Goal: Task Accomplishment & Management: Manage account settings

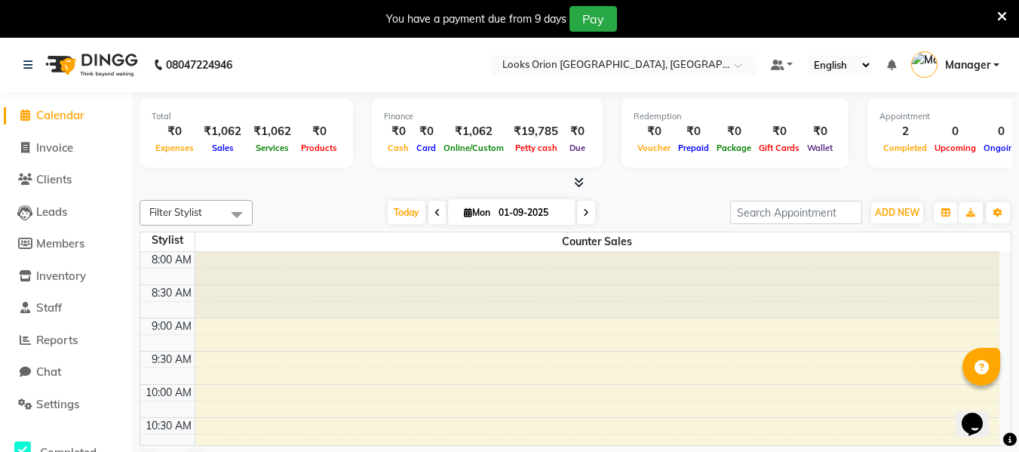
click at [22, 114] on icon at bounding box center [25, 114] width 10 height 11
click at [23, 65] on icon at bounding box center [27, 65] width 9 height 11
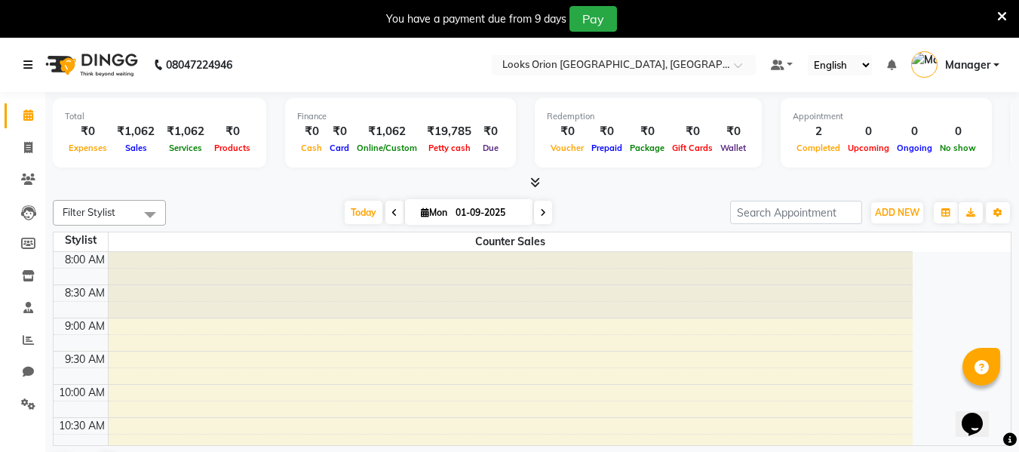
click at [23, 65] on icon at bounding box center [27, 65] width 9 height 11
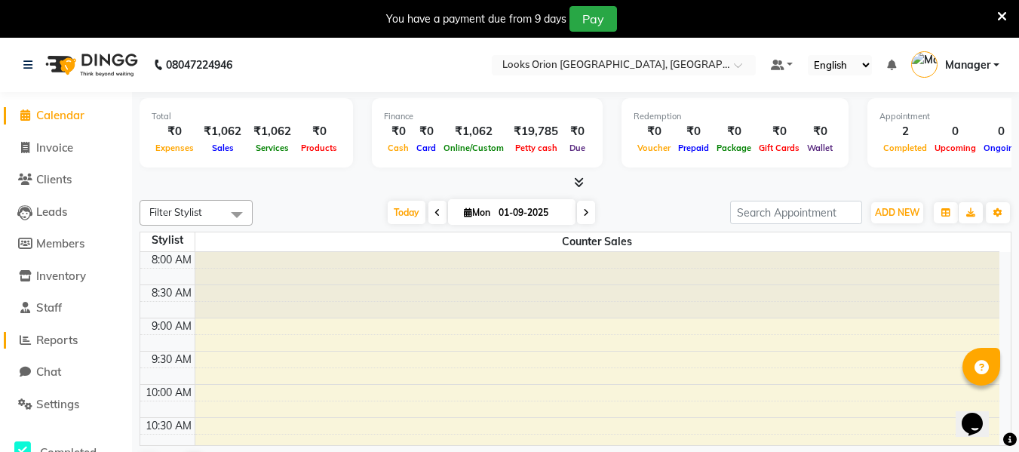
click at [67, 343] on span "Reports" at bounding box center [56, 340] width 41 height 14
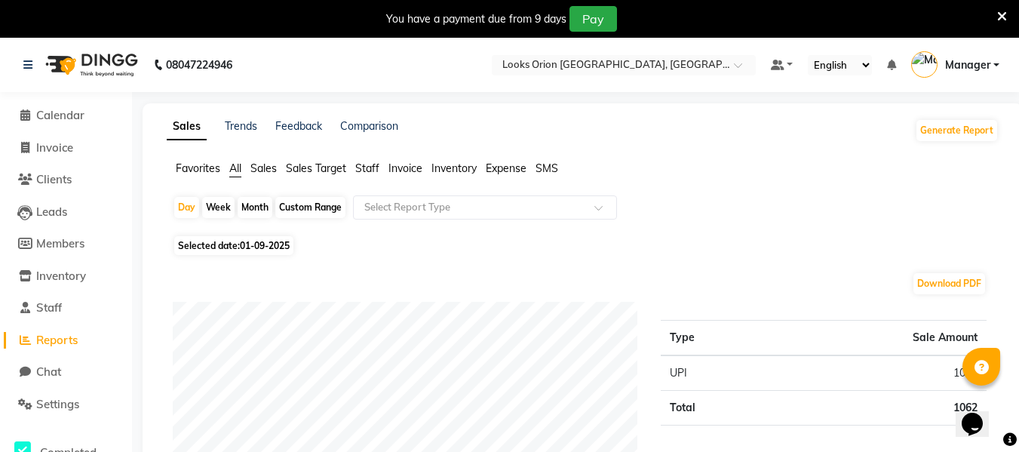
click at [267, 167] on span "Sales" at bounding box center [263, 168] width 26 height 14
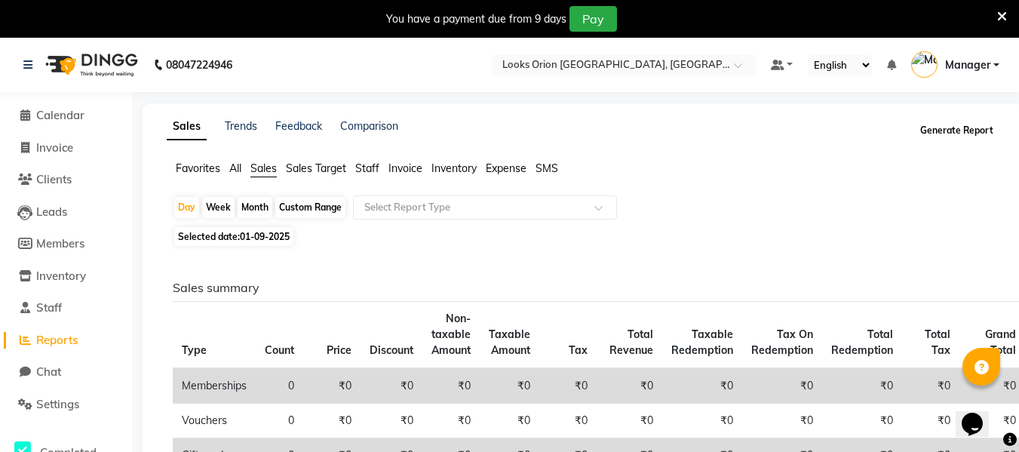
click at [952, 126] on button "Generate Report" at bounding box center [956, 130] width 81 height 21
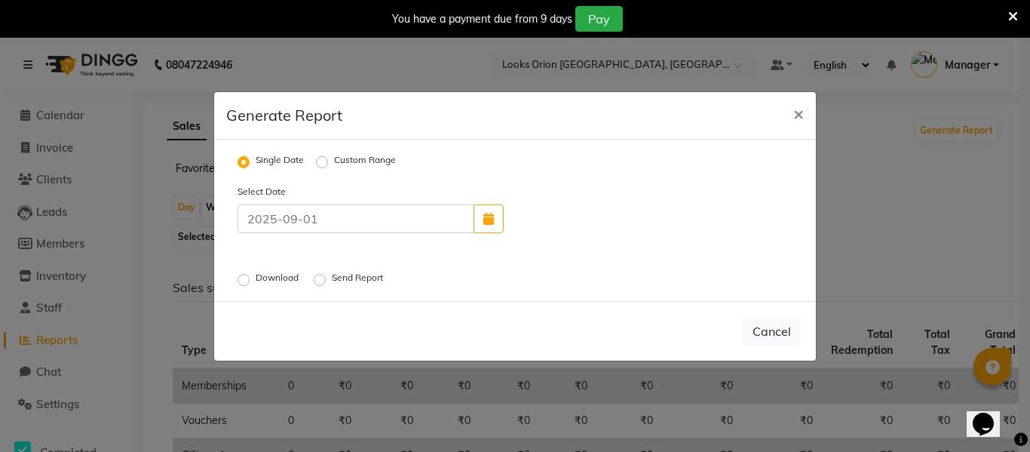
click at [256, 278] on label "Download" at bounding box center [279, 280] width 46 height 18
click at [247, 278] on input "Download" at bounding box center [246, 279] width 11 height 11
radio input "true"
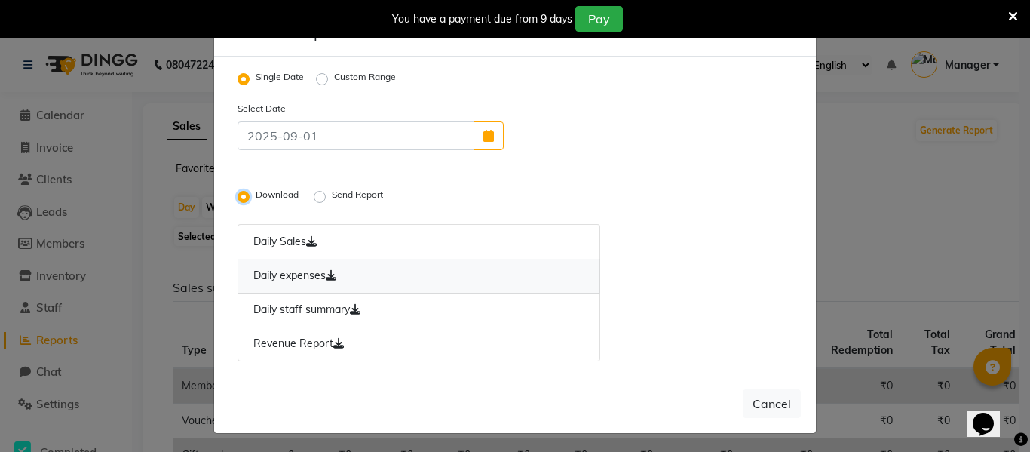
scroll to position [16, 0]
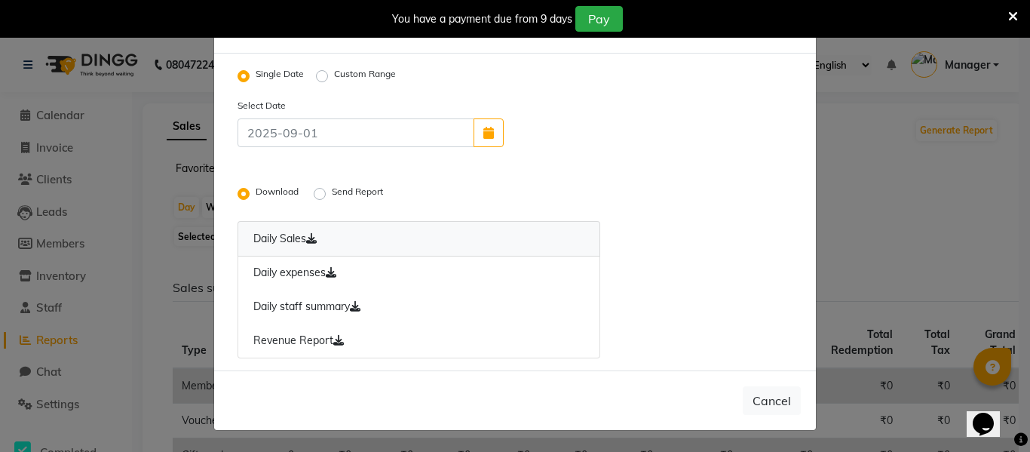
click at [312, 241] on icon at bounding box center [311, 238] width 11 height 11
click at [330, 274] on icon at bounding box center [331, 272] width 11 height 11
click at [330, 297] on link "Daily staff summary" at bounding box center [419, 307] width 363 height 35
click at [333, 340] on icon at bounding box center [338, 340] width 11 height 11
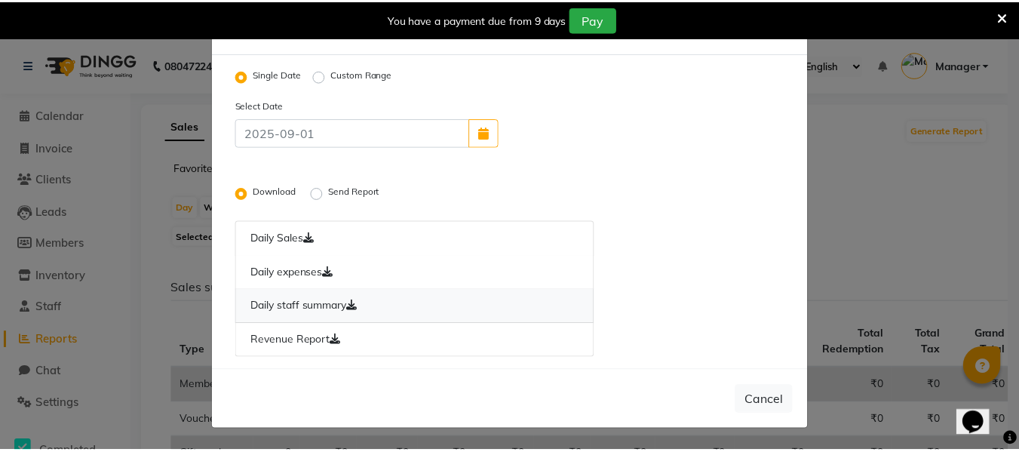
scroll to position [0, 0]
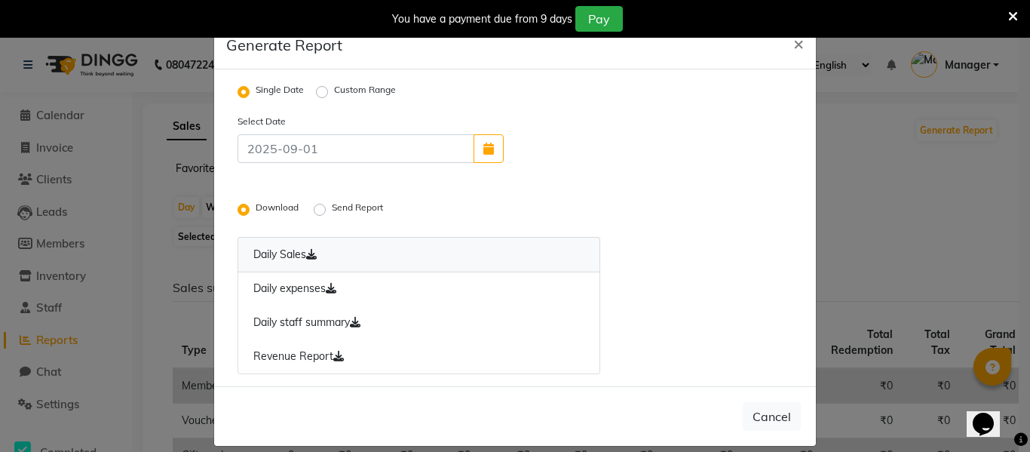
click at [276, 255] on link "Daily Sales" at bounding box center [419, 254] width 363 height 35
click at [308, 254] on icon at bounding box center [311, 254] width 11 height 11
click at [305, 212] on div "Download Send Report" at bounding box center [418, 209] width 385 height 20
click at [324, 213] on div "Send Report" at bounding box center [350, 210] width 72 height 18
click at [332, 209] on label "Send Report" at bounding box center [359, 210] width 54 height 18
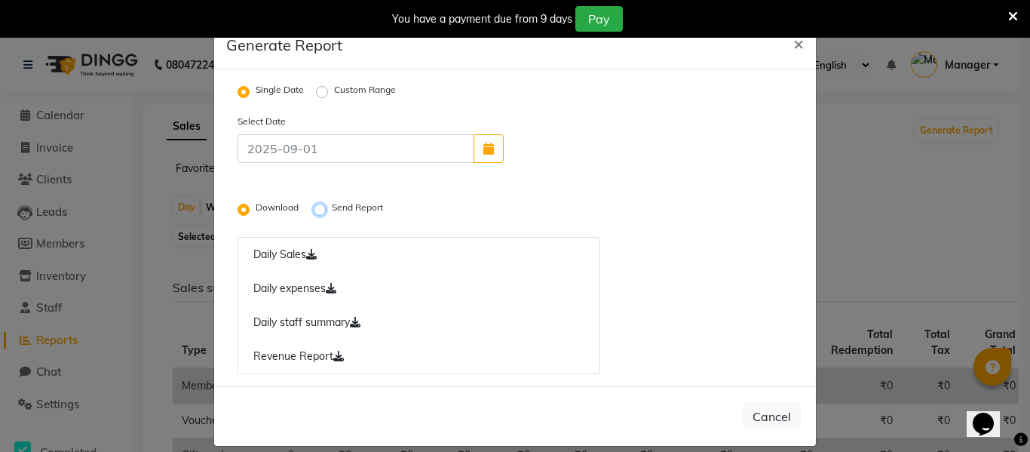
click at [317, 209] on input "Send Report" at bounding box center [322, 209] width 11 height 11
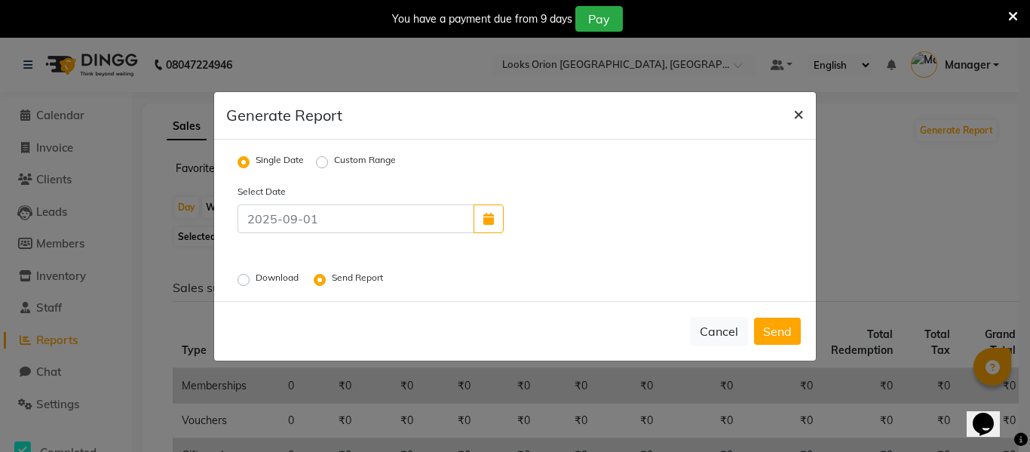
click at [804, 111] on button "×" at bounding box center [798, 113] width 35 height 42
radio input "false"
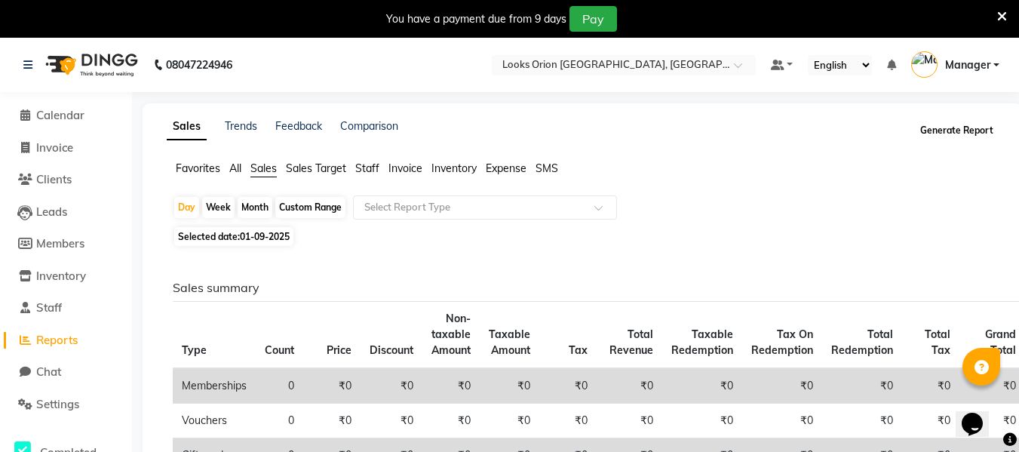
click at [962, 127] on button "Generate Report" at bounding box center [956, 130] width 81 height 21
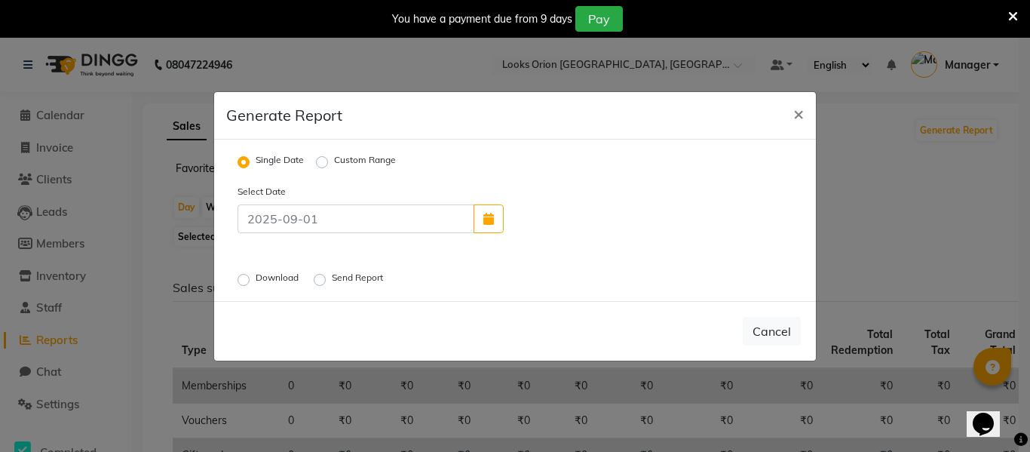
click at [241, 272] on div "Download" at bounding box center [270, 280] width 64 height 18
click at [256, 277] on label "Download" at bounding box center [279, 280] width 46 height 18
click at [245, 277] on input "Download" at bounding box center [246, 279] width 11 height 11
radio input "true"
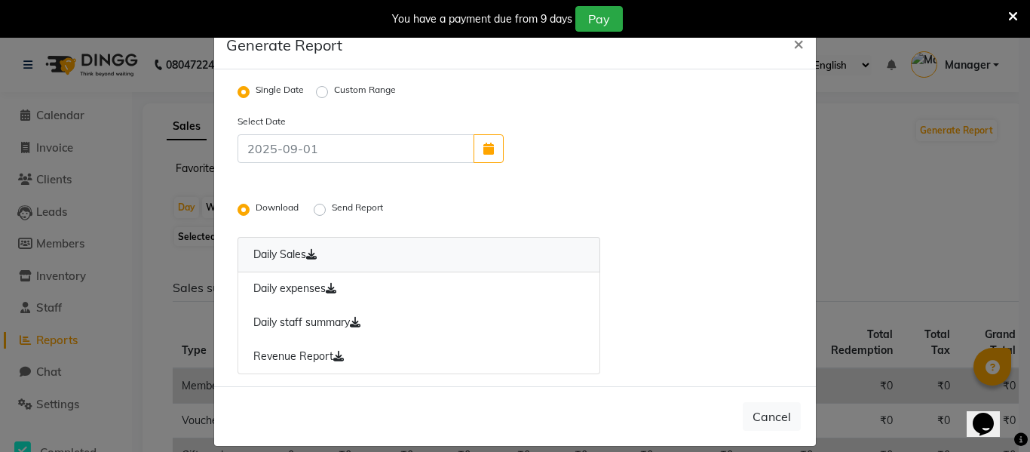
click at [311, 252] on icon at bounding box center [311, 254] width 11 height 11
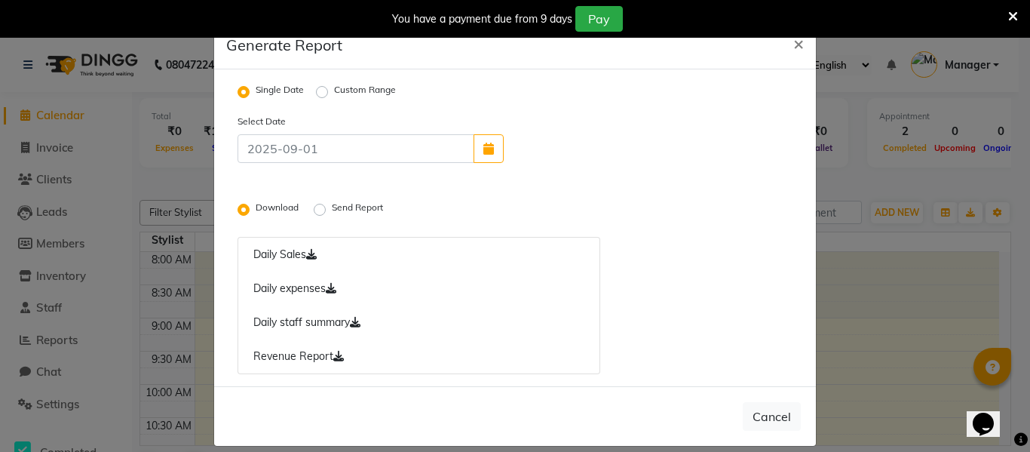
drag, startPoint x: 484, startPoint y: 151, endPoint x: 417, endPoint y: 206, distance: 86.8
click at [417, 206] on div "Download Send Report" at bounding box center [418, 209] width 385 height 20
click at [326, 287] on icon at bounding box center [331, 288] width 11 height 11
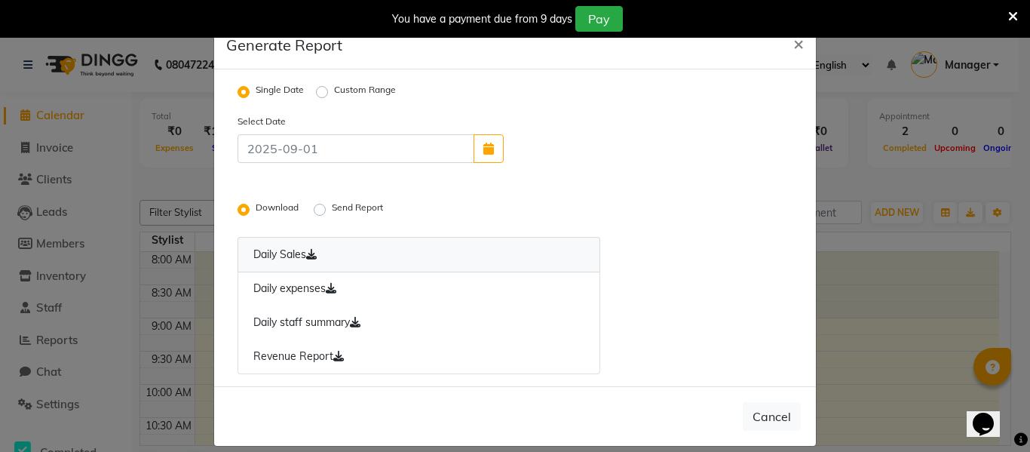
click at [308, 247] on link "Daily Sales" at bounding box center [419, 254] width 363 height 35
click at [311, 250] on icon at bounding box center [311, 254] width 11 height 11
click at [557, 255] on link "Daily Sales" at bounding box center [419, 254] width 363 height 35
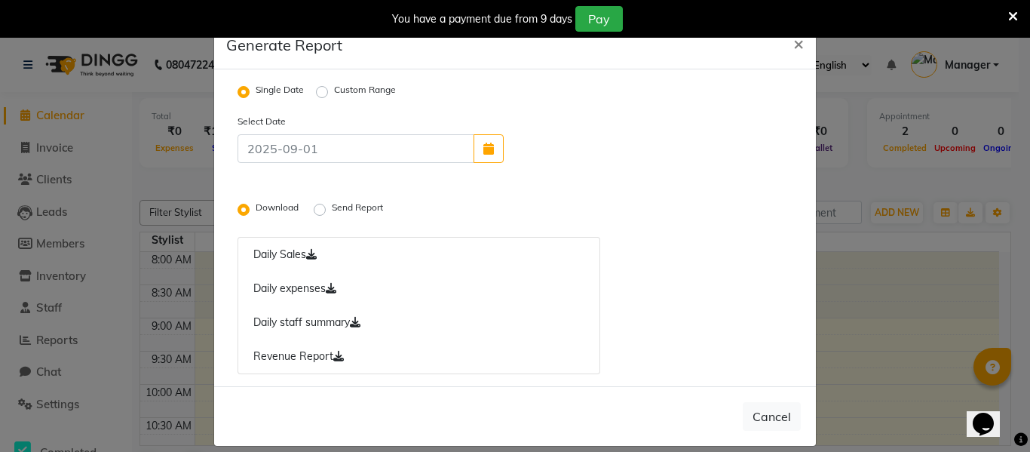
click at [332, 207] on label "Send Report" at bounding box center [359, 210] width 54 height 18
click at [319, 207] on input "Send Report" at bounding box center [322, 209] width 11 height 11
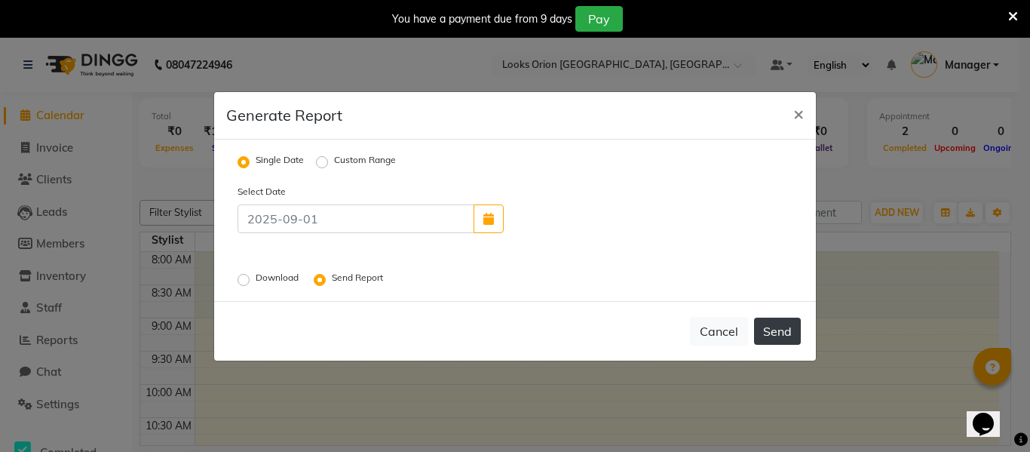
click at [784, 340] on button "Send" at bounding box center [777, 331] width 47 height 27
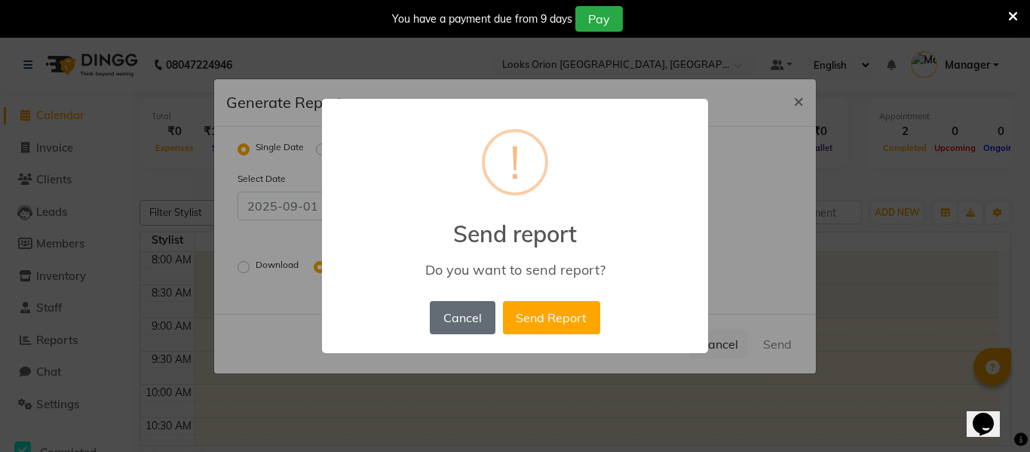
click at [460, 322] on button "Cancel" at bounding box center [462, 317] width 65 height 33
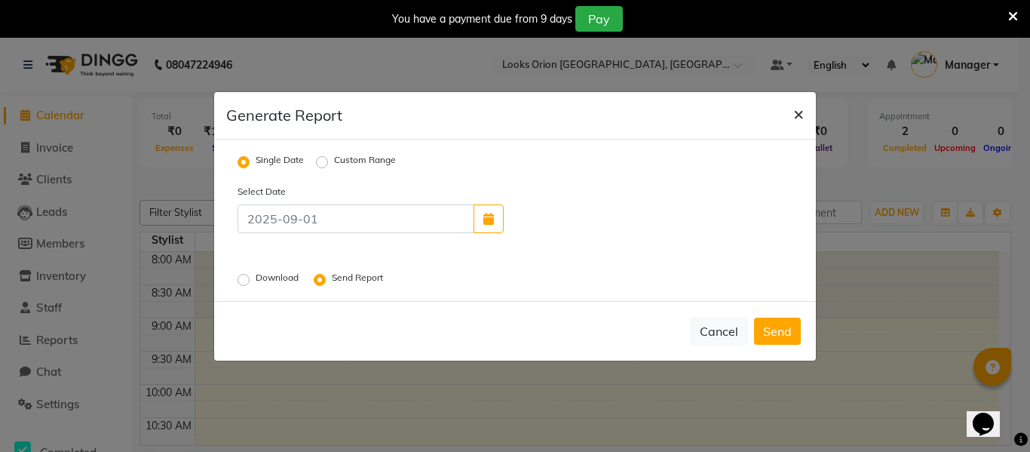
click at [798, 115] on span "×" at bounding box center [798, 113] width 11 height 23
radio input "false"
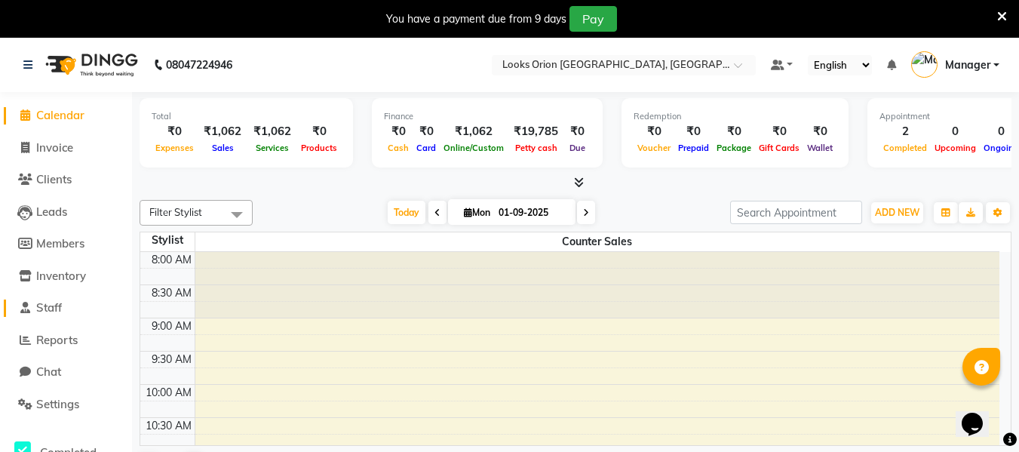
click at [68, 303] on link "Staff" at bounding box center [66, 307] width 124 height 17
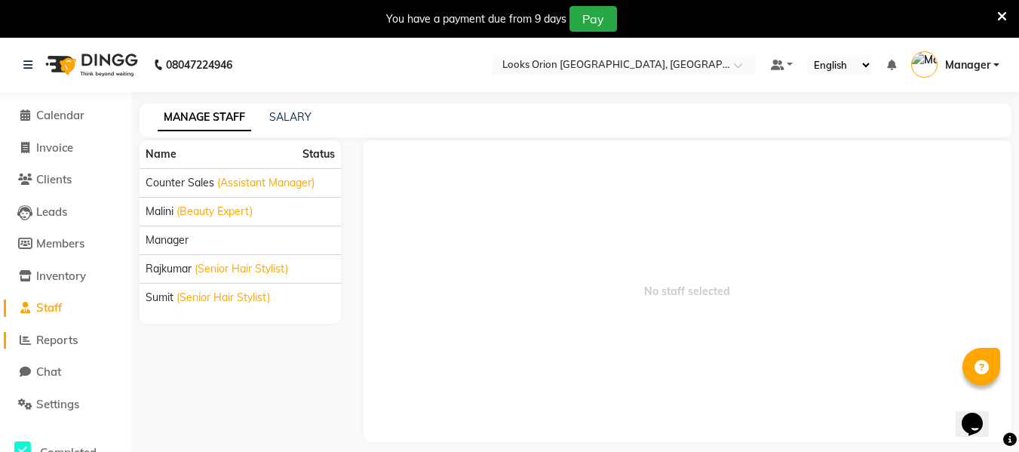
click at [63, 335] on span "Reports" at bounding box center [56, 340] width 41 height 14
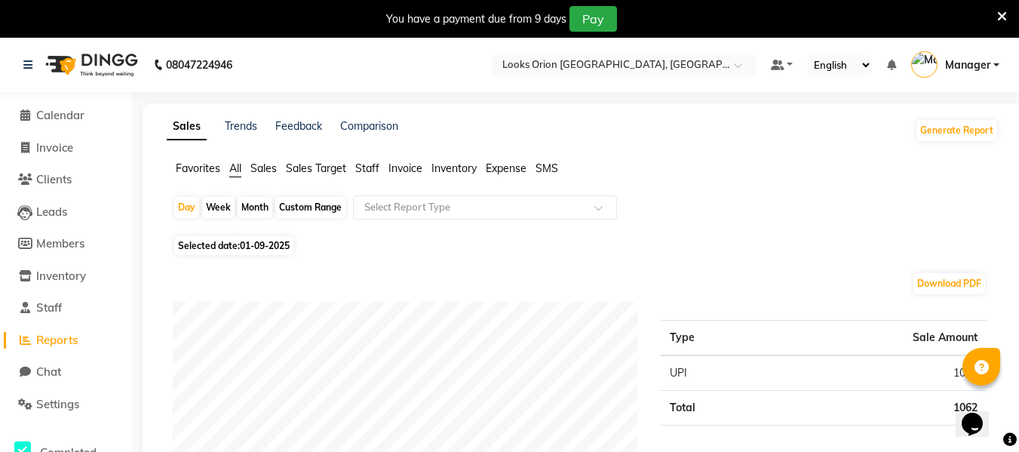
click at [261, 172] on span "Sales" at bounding box center [263, 168] width 26 height 14
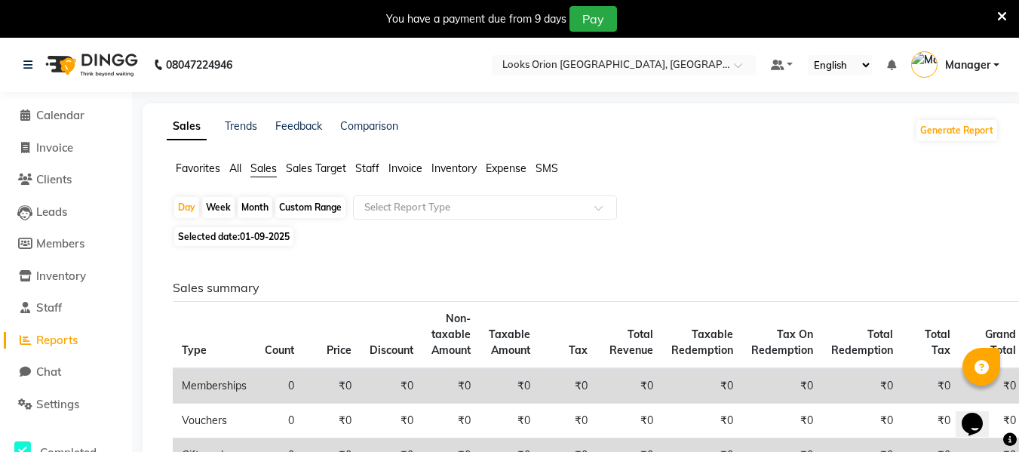
drag, startPoint x: 643, startPoint y: 207, endPoint x: 965, endPoint y: 200, distance: 322.9
click at [965, 200] on div "Day Week Month Custom Range Select Report Type" at bounding box center [583, 208] width 820 height 27
drag, startPoint x: 702, startPoint y: 247, endPoint x: 709, endPoint y: 233, distance: 15.2
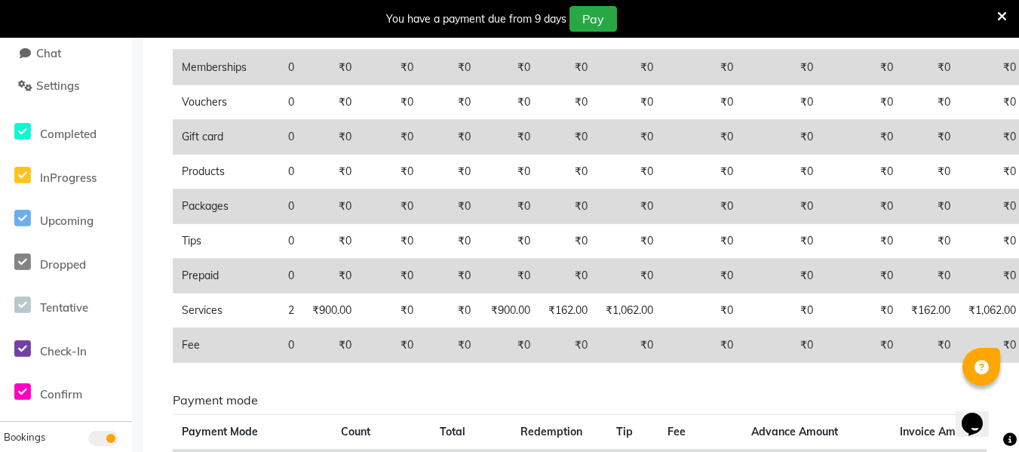
scroll to position [431, 0]
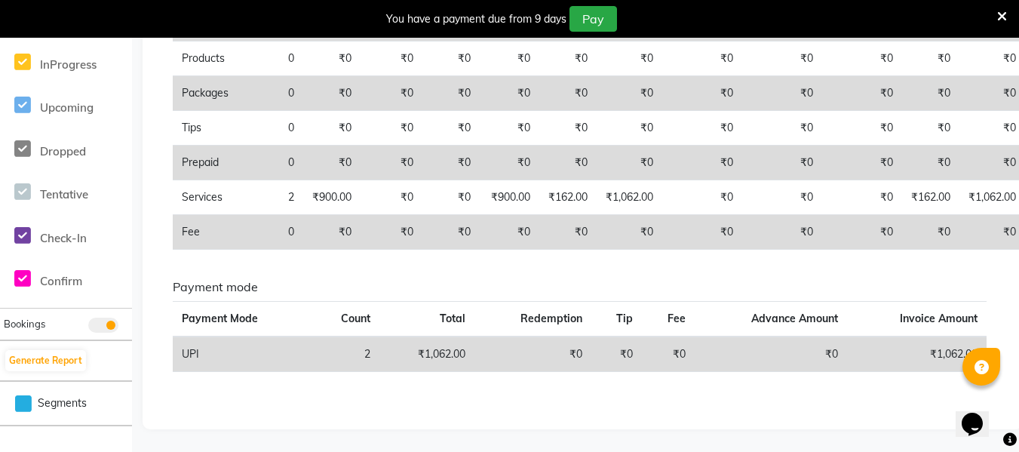
drag, startPoint x: 594, startPoint y: 440, endPoint x: 827, endPoint y: 431, distance: 233.2
click at [818, 431] on main "Sales Trends Feedback Comparison Generate Report Favorites All Sales Sales Targ…" at bounding box center [575, 62] width 887 height 780
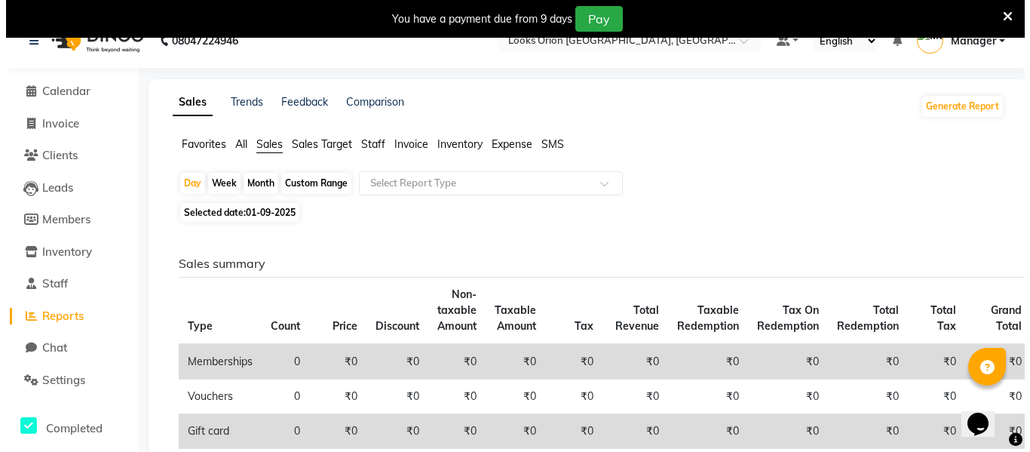
scroll to position [0, 0]
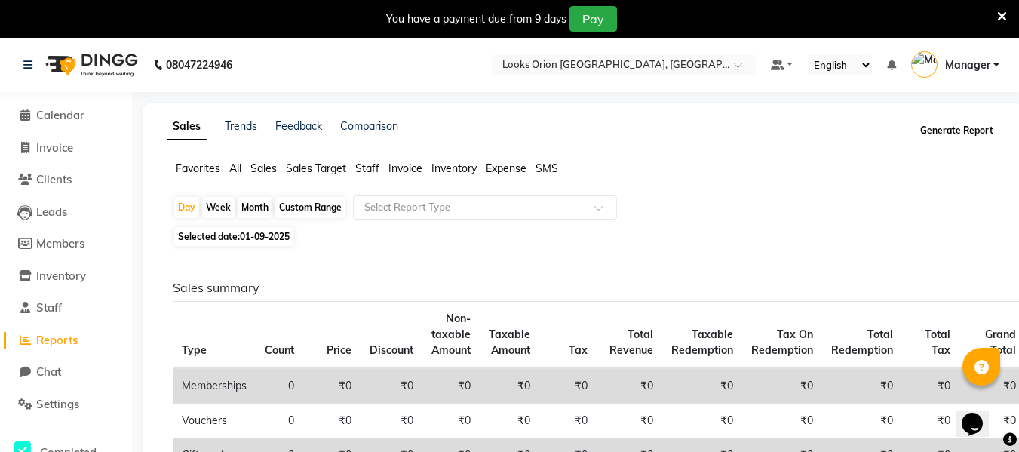
click at [978, 133] on button "Generate Report" at bounding box center [956, 130] width 81 height 21
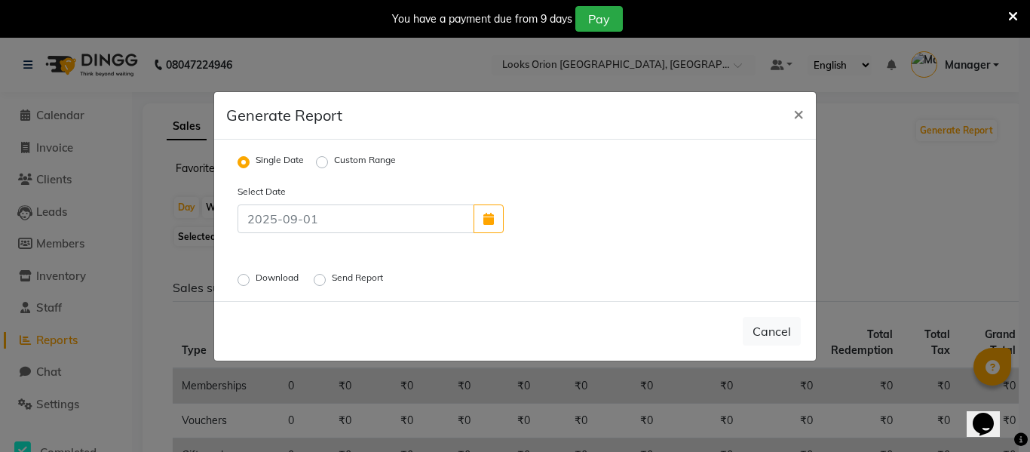
drag, startPoint x: 247, startPoint y: 278, endPoint x: 248, endPoint y: 293, distance: 14.3
click at [248, 291] on div "Single Date Custom Range Select Date Download Send Report" at bounding box center [515, 220] width 602 height 161
drag, startPoint x: 250, startPoint y: 275, endPoint x: 252, endPoint y: 284, distance: 9.9
click at [250, 277] on div "Download" at bounding box center [270, 280] width 64 height 18
click at [256, 279] on label "Download" at bounding box center [279, 280] width 46 height 18
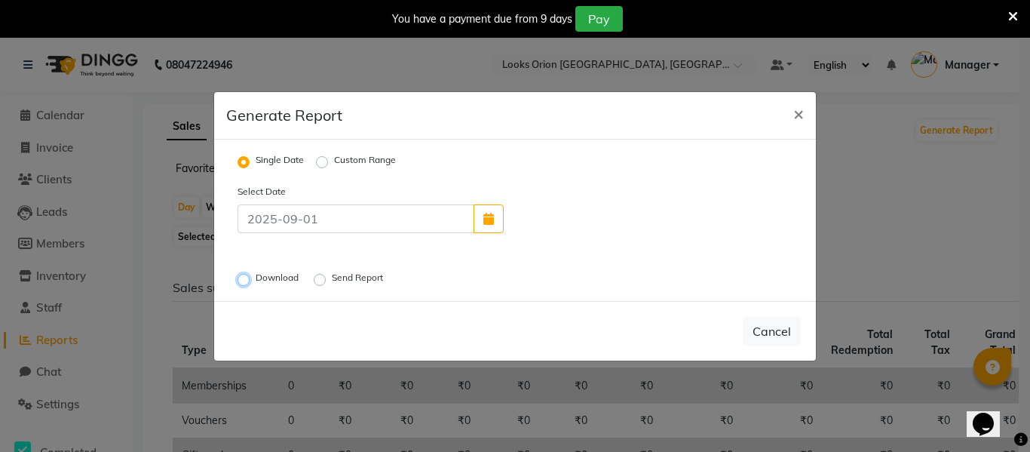
click at [244, 279] on input "Download" at bounding box center [246, 279] width 11 height 11
radio input "true"
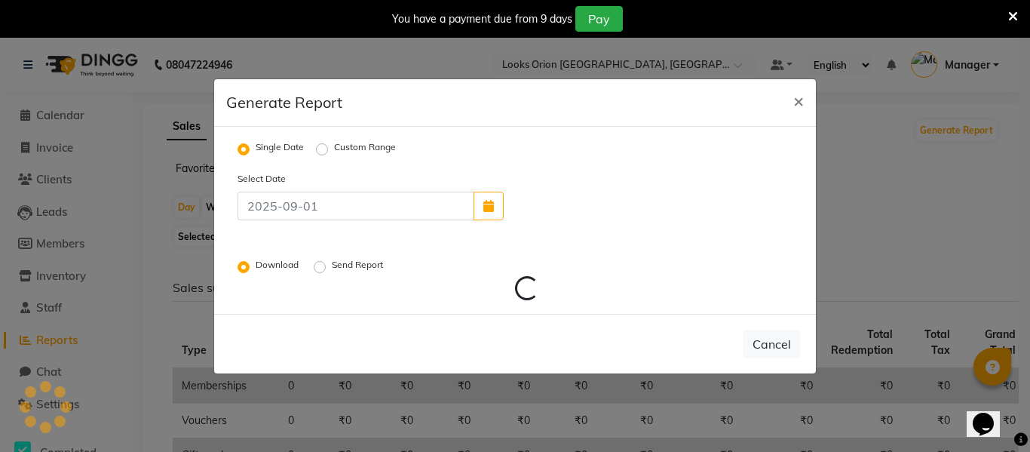
click at [244, 279] on div "Select Date Download Send Report Loading..." at bounding box center [515, 235] width 578 height 131
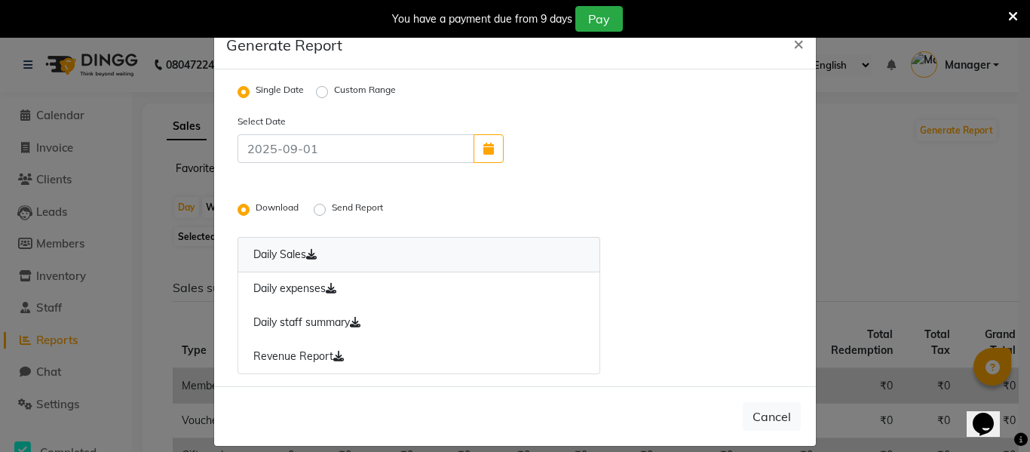
click at [306, 257] on icon at bounding box center [311, 254] width 11 height 11
click at [303, 255] on link "Daily Sales" at bounding box center [419, 254] width 363 height 35
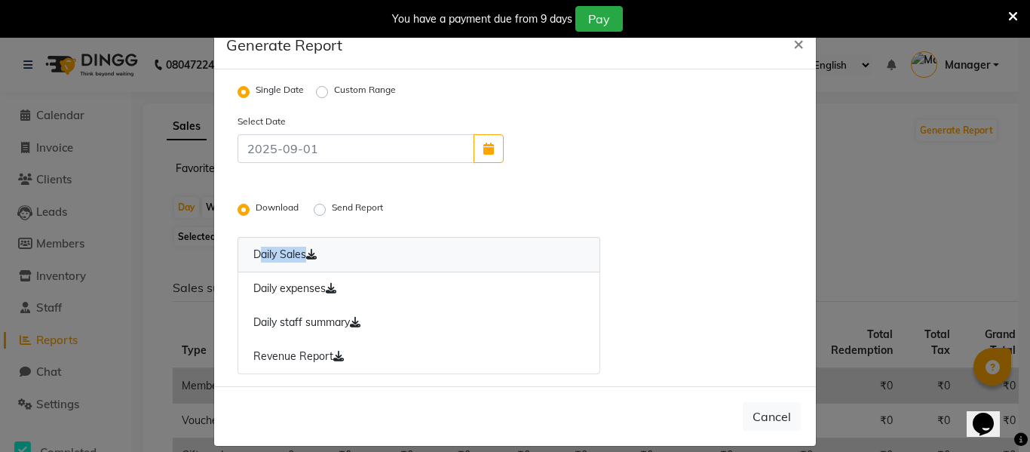
click at [303, 255] on link "Daily Sales" at bounding box center [419, 254] width 363 height 35
click at [300, 254] on link "Daily Sales" at bounding box center [419, 254] width 363 height 35
click at [313, 256] on icon at bounding box center [311, 254] width 11 height 11
click at [312, 256] on icon at bounding box center [311, 254] width 11 height 11
click at [309, 255] on icon at bounding box center [311, 254] width 11 height 11
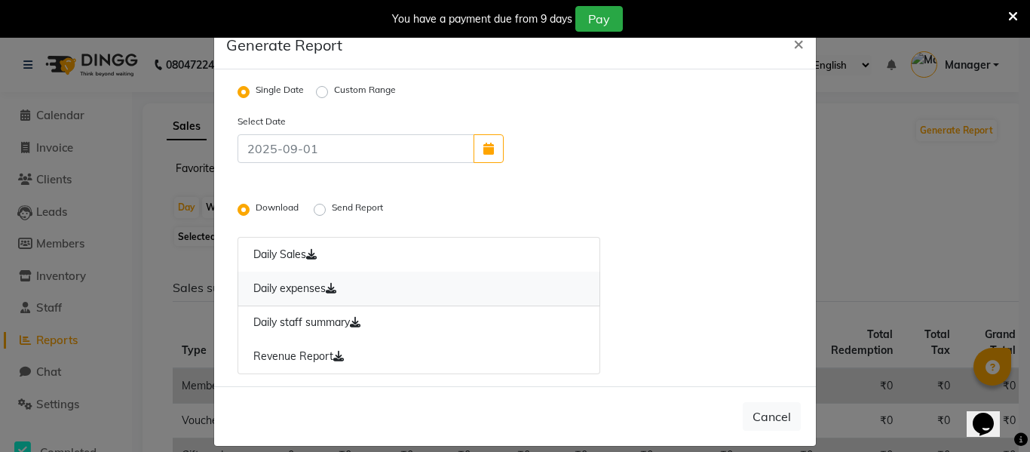
click at [339, 285] on link "Daily expenses" at bounding box center [419, 289] width 363 height 35
click at [346, 321] on link "Daily staff summary" at bounding box center [419, 322] width 363 height 35
click at [350, 321] on icon at bounding box center [355, 322] width 11 height 11
click at [354, 320] on icon at bounding box center [355, 322] width 11 height 11
click at [355, 318] on icon at bounding box center [355, 322] width 11 height 11
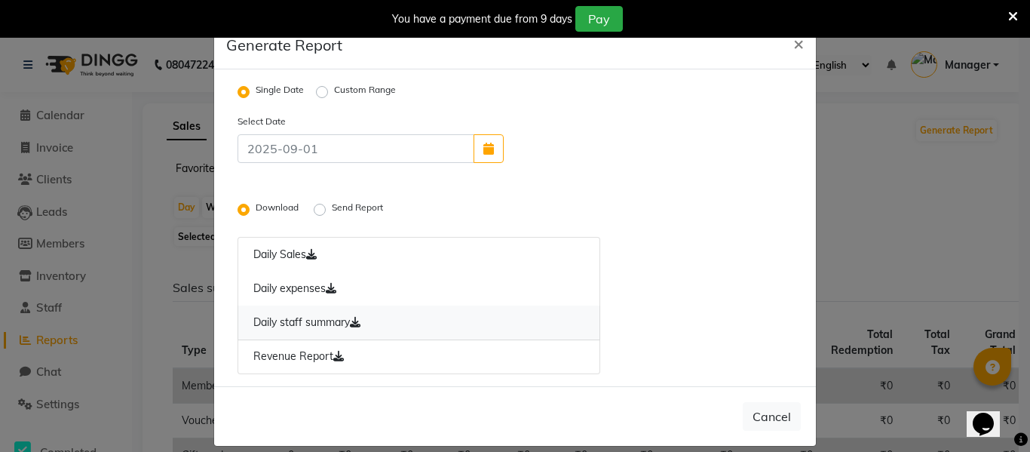
click at [356, 319] on icon at bounding box center [355, 322] width 11 height 11
click at [356, 315] on link "Daily staff summary" at bounding box center [419, 322] width 363 height 35
click at [314, 255] on icon at bounding box center [311, 254] width 11 height 11
drag, startPoint x: 311, startPoint y: 250, endPoint x: 320, endPoint y: 238, distance: 14.6
click at [317, 244] on link "Daily Sales" at bounding box center [419, 254] width 363 height 35
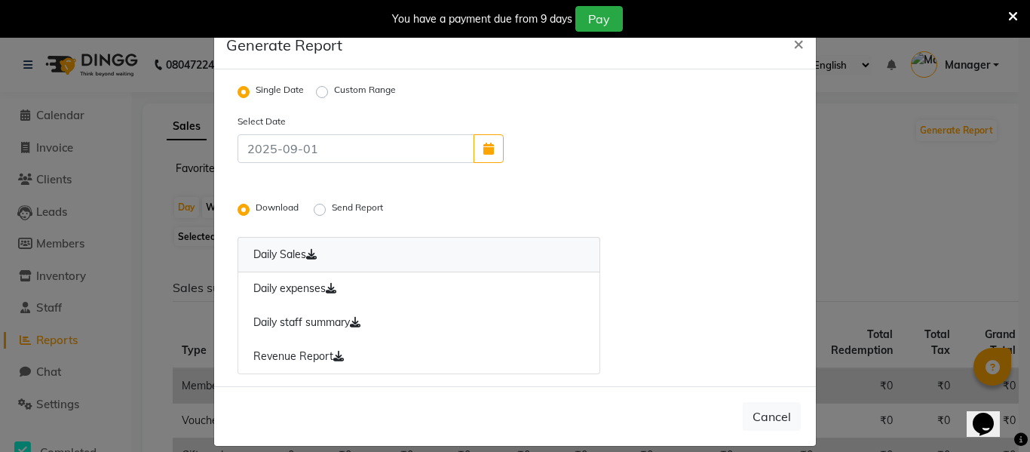
drag, startPoint x: 320, startPoint y: 238, endPoint x: 314, endPoint y: 254, distance: 16.9
click at [315, 253] on link "Daily Sales" at bounding box center [419, 254] width 363 height 35
click at [311, 253] on icon at bounding box center [311, 254] width 11 height 11
drag, startPoint x: 296, startPoint y: 244, endPoint x: 275, endPoint y: 257, distance: 24.1
click at [275, 258] on link "Daily Sales" at bounding box center [419, 254] width 363 height 35
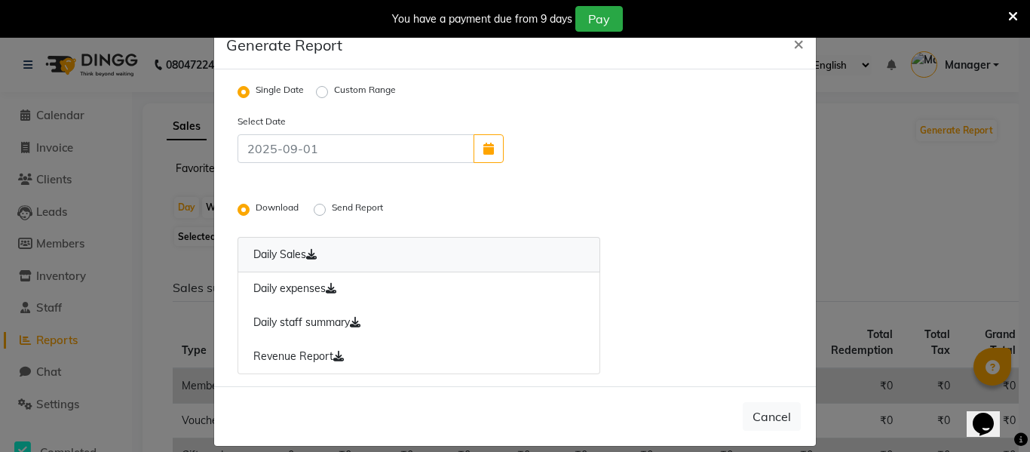
click at [275, 255] on link "Daily Sales" at bounding box center [419, 254] width 363 height 35
click at [275, 254] on link "Daily Sales" at bounding box center [419, 254] width 363 height 35
click at [318, 252] on link "Daily Sales" at bounding box center [419, 254] width 363 height 35
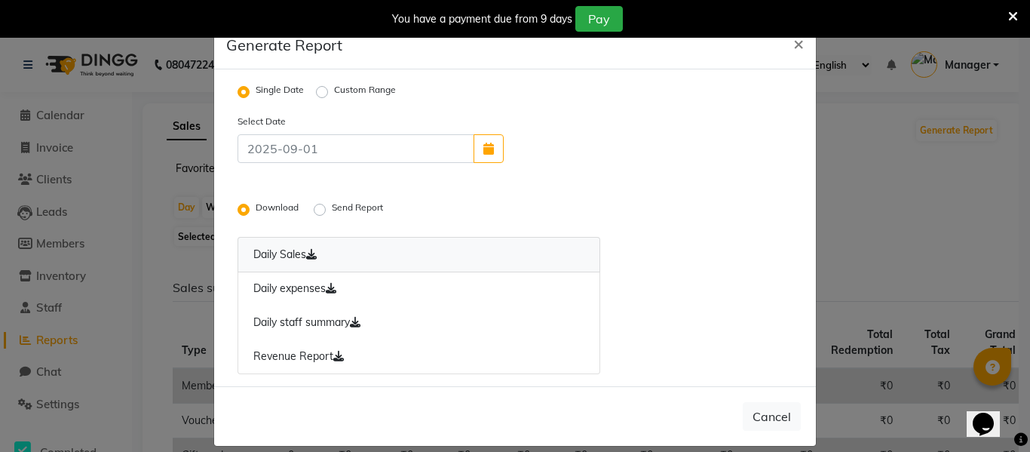
click at [314, 251] on icon at bounding box center [311, 254] width 11 height 11
click at [316, 249] on link "Daily Sales" at bounding box center [419, 254] width 363 height 35
click at [312, 249] on link "Daily Sales" at bounding box center [419, 254] width 363 height 35
click at [311, 249] on icon at bounding box center [311, 254] width 11 height 11
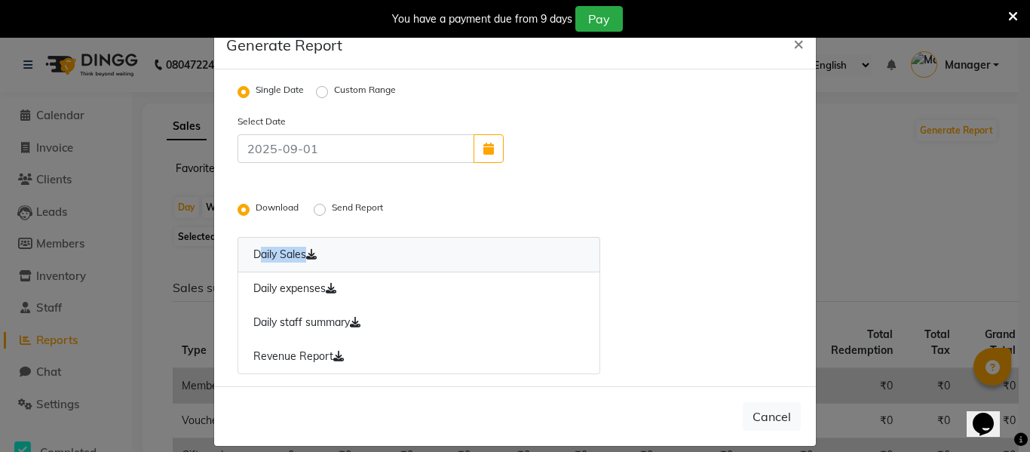
click at [310, 249] on icon at bounding box center [311, 254] width 11 height 11
drag, startPoint x: 286, startPoint y: 260, endPoint x: 274, endPoint y: 267, distance: 13.8
drag, startPoint x: 274, startPoint y: 267, endPoint x: 283, endPoint y: 259, distance: 11.8
click at [332, 207] on label "Send Report" at bounding box center [359, 210] width 54 height 18
click at [318, 207] on input "Send Report" at bounding box center [322, 209] width 11 height 11
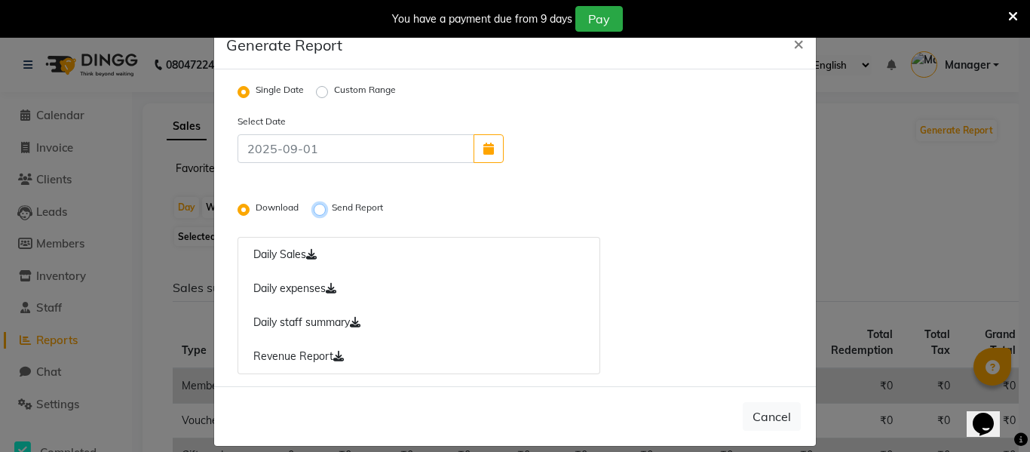
radio input "true"
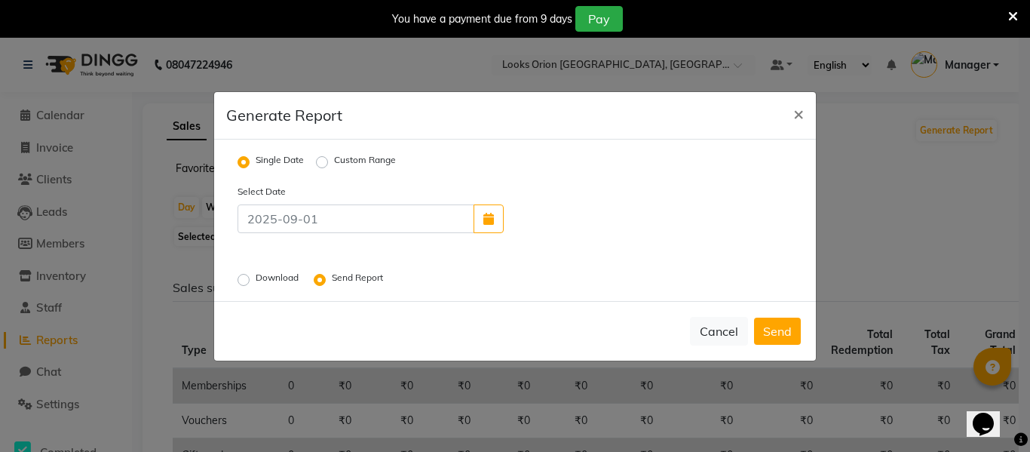
click at [256, 279] on label "Download" at bounding box center [279, 280] width 46 height 18
click at [248, 279] on input "Download" at bounding box center [246, 279] width 11 height 11
radio input "true"
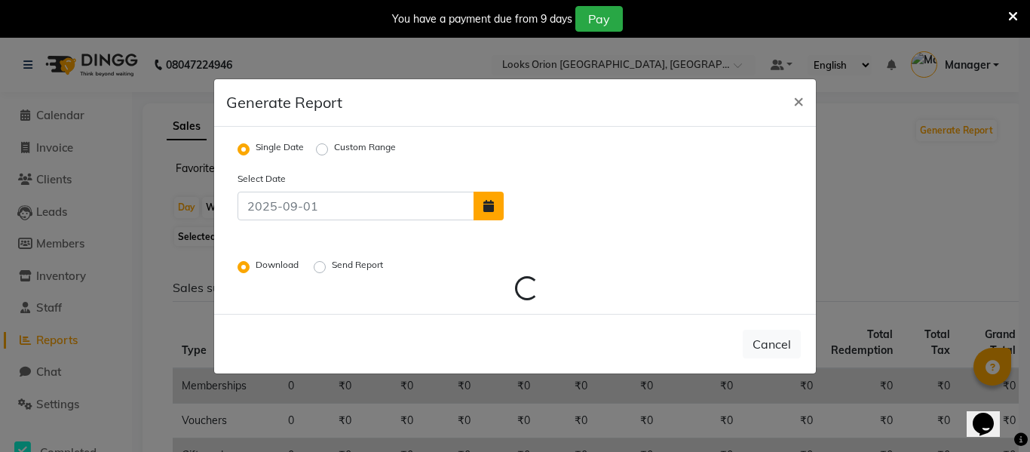
click at [499, 210] on button "button" at bounding box center [489, 206] width 30 height 29
select select "9"
select select "2025"
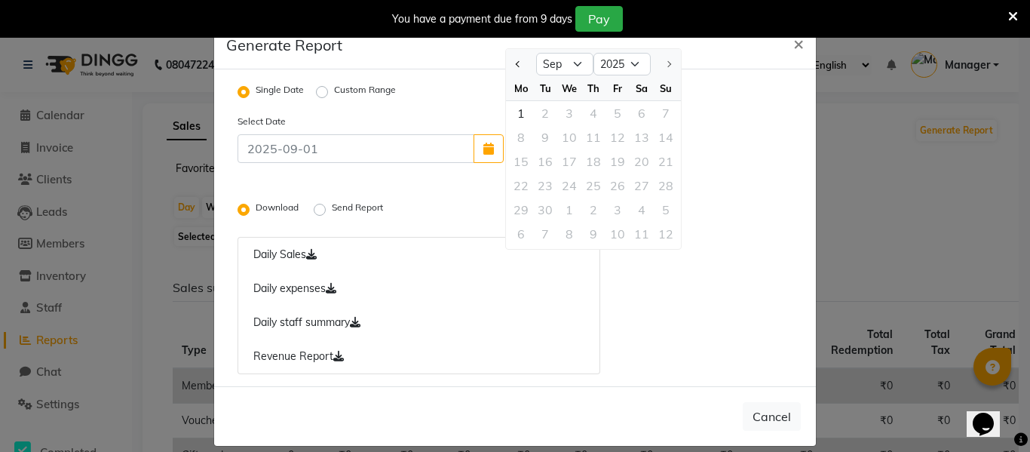
click at [520, 171] on div "15 16 17 18 19 20 21" at bounding box center [593, 161] width 175 height 24
click at [295, 251] on link "Daily Sales" at bounding box center [419, 254] width 363 height 35
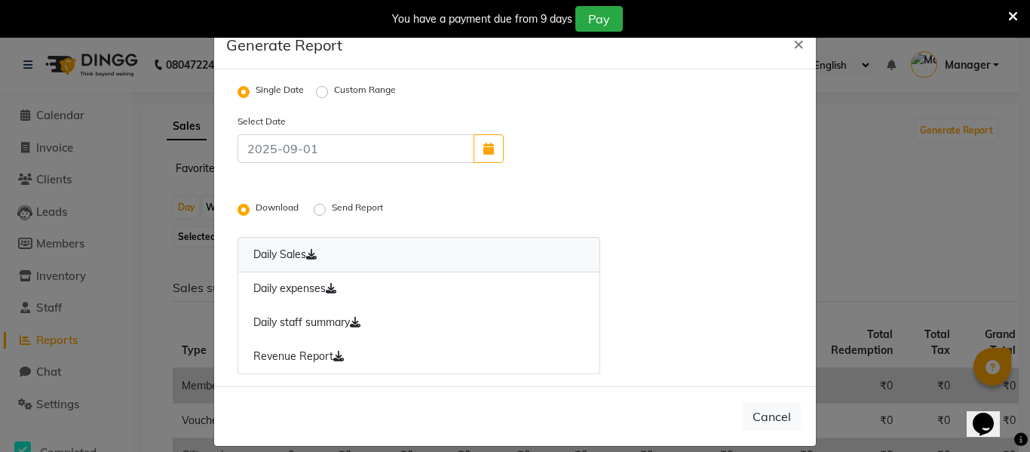
click at [295, 251] on link "Daily Sales" at bounding box center [419, 254] width 363 height 35
drag, startPoint x: 295, startPoint y: 251, endPoint x: 290, endPoint y: 236, distance: 15.7
click at [290, 236] on div "Select Date Download Send Report Daily Sales Daily expenses Daily staff summary…" at bounding box center [515, 243] width 578 height 261
drag, startPoint x: 315, startPoint y: 258, endPoint x: 321, endPoint y: 253, distance: 8.0
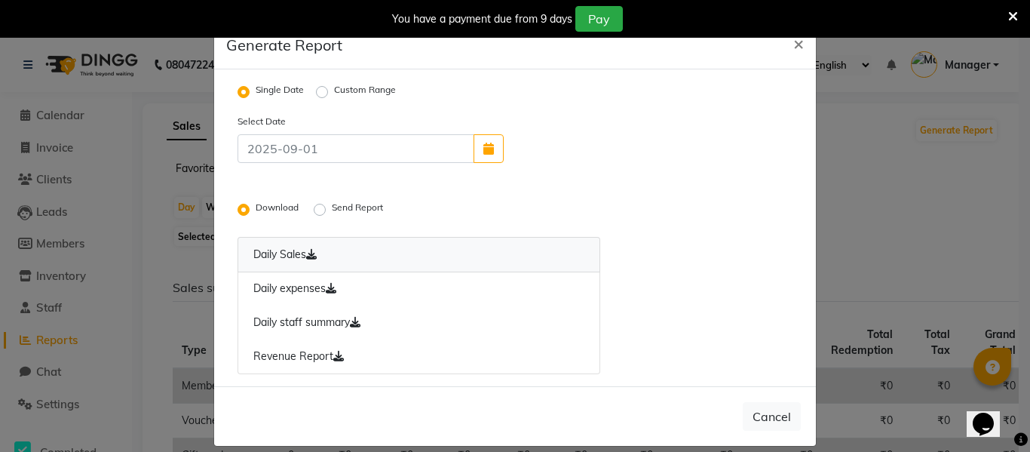
click at [321, 253] on link "Daily Sales" at bounding box center [419, 254] width 363 height 35
click at [322, 253] on link "Daily Sales" at bounding box center [419, 254] width 363 height 35
drag, startPoint x: 948, startPoint y: 334, endPoint x: 855, endPoint y: 377, distance: 102.2
click at [920, 388] on ngb-modal-window "Generate Report × Single Date Custom Range Select Date Download Send Report Dai…" at bounding box center [515, 226] width 1030 height 452
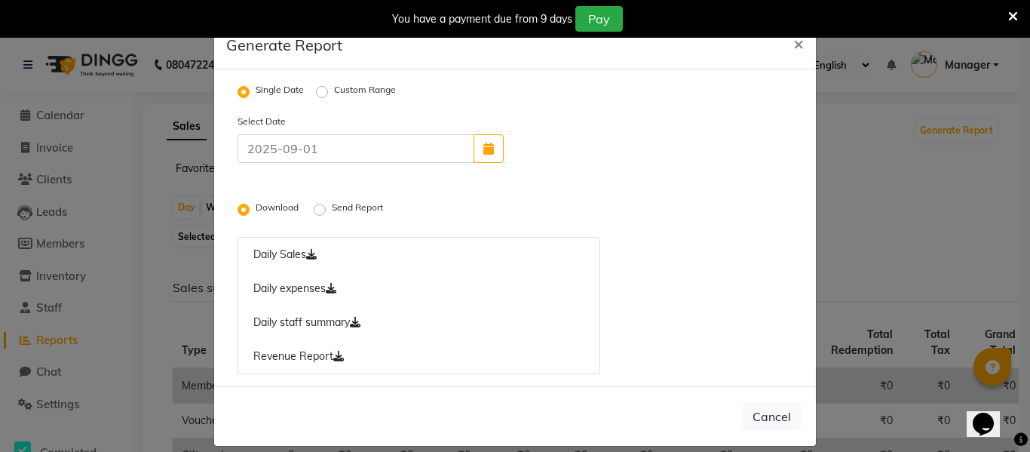
drag, startPoint x: 742, startPoint y: 436, endPoint x: 750, endPoint y: 432, distance: 8.4
click at [746, 435] on div "Cancel" at bounding box center [515, 416] width 602 height 60
click at [309, 250] on icon at bounding box center [311, 254] width 11 height 11
click at [310, 254] on icon at bounding box center [311, 254] width 11 height 11
click at [308, 241] on link "Daily Sales" at bounding box center [419, 254] width 363 height 35
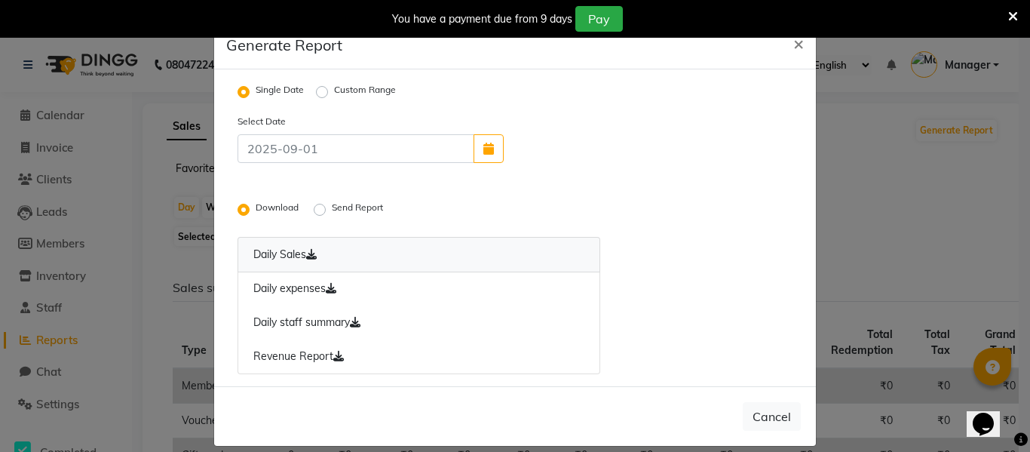
click at [308, 241] on link "Daily Sales" at bounding box center [419, 254] width 363 height 35
click at [308, 238] on link "Daily Sales" at bounding box center [419, 254] width 363 height 35
click at [310, 238] on link "Daily Sales" at bounding box center [419, 254] width 363 height 35
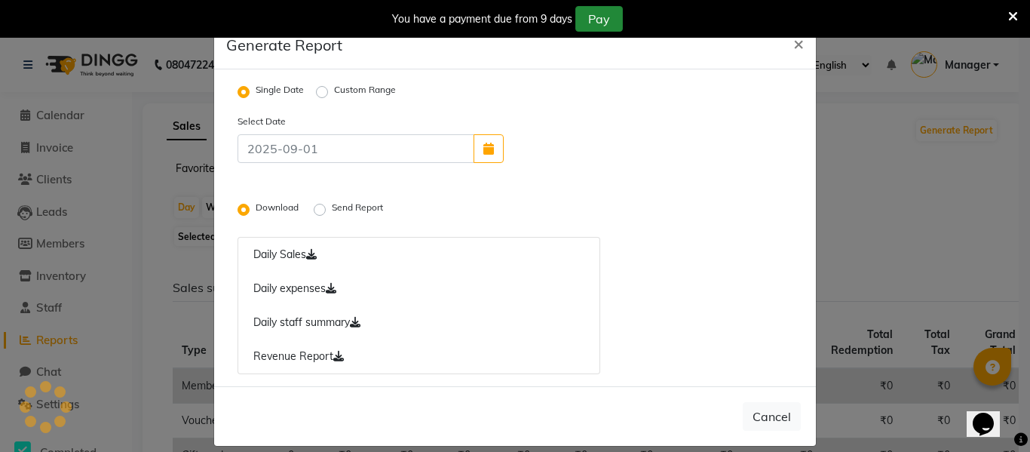
click at [614, 19] on button "Pay" at bounding box center [599, 19] width 48 height 26
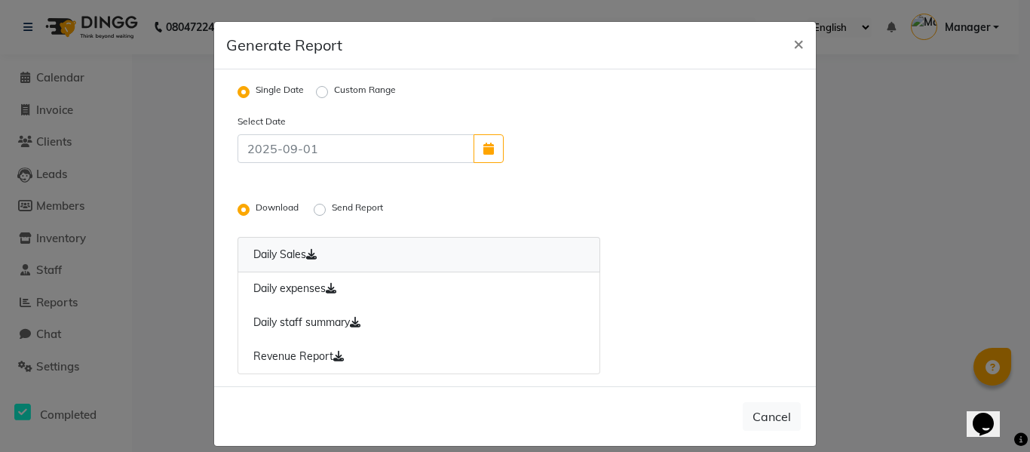
scroll to position [16, 0]
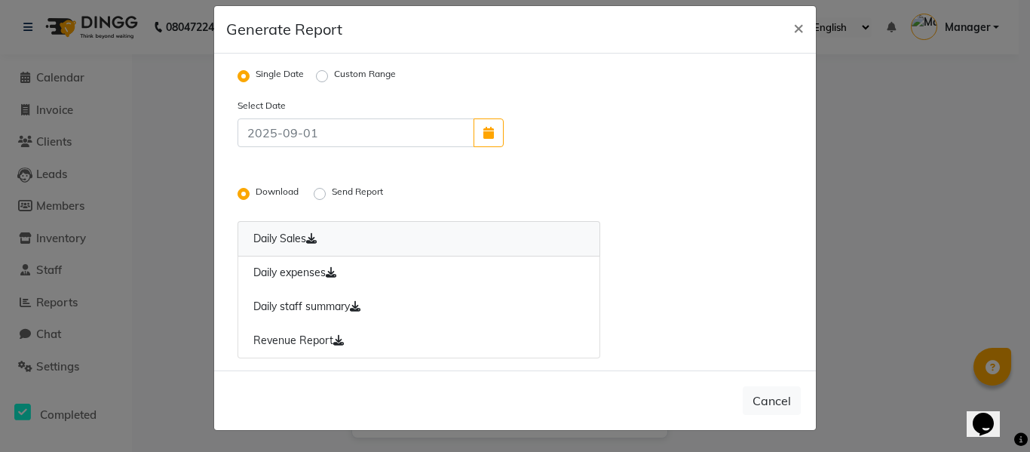
click at [308, 246] on link "Daily Sales" at bounding box center [419, 238] width 363 height 35
click at [308, 242] on icon at bounding box center [311, 238] width 11 height 11
click at [308, 241] on icon at bounding box center [311, 238] width 11 height 11
click at [307, 238] on icon at bounding box center [311, 238] width 11 height 11
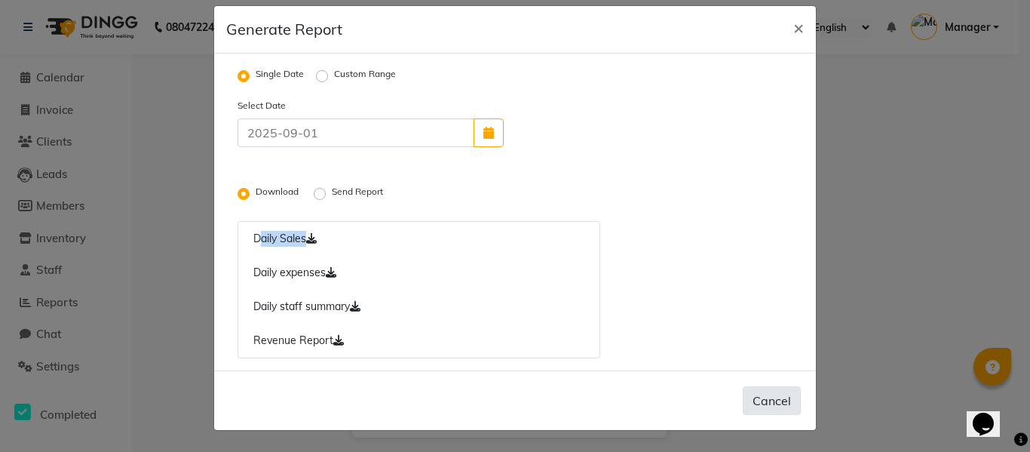
click at [757, 397] on button "Cancel" at bounding box center [772, 400] width 58 height 29
radio input "false"
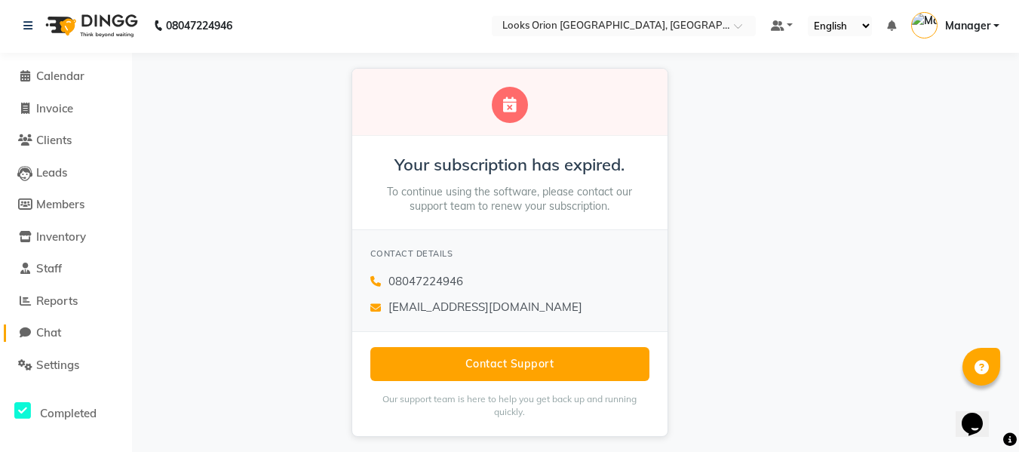
scroll to position [0, 0]
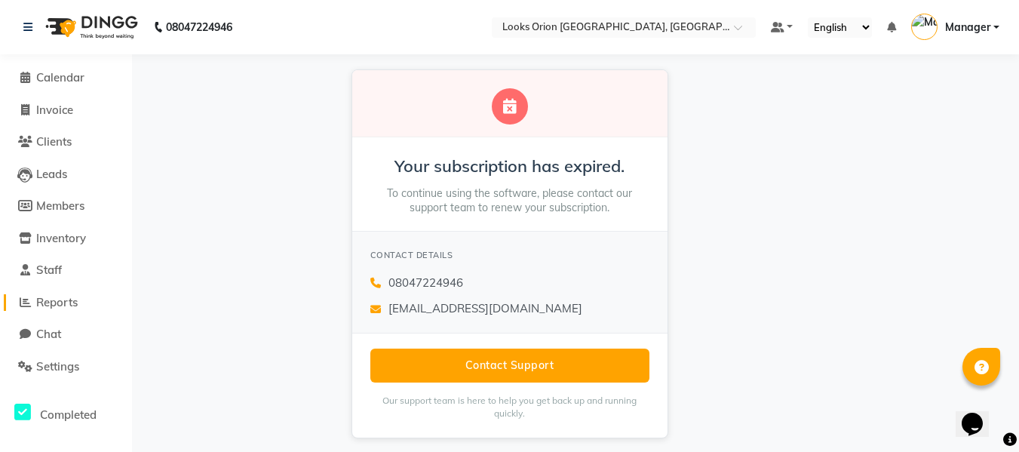
click at [63, 302] on span "Reports" at bounding box center [56, 302] width 41 height 14
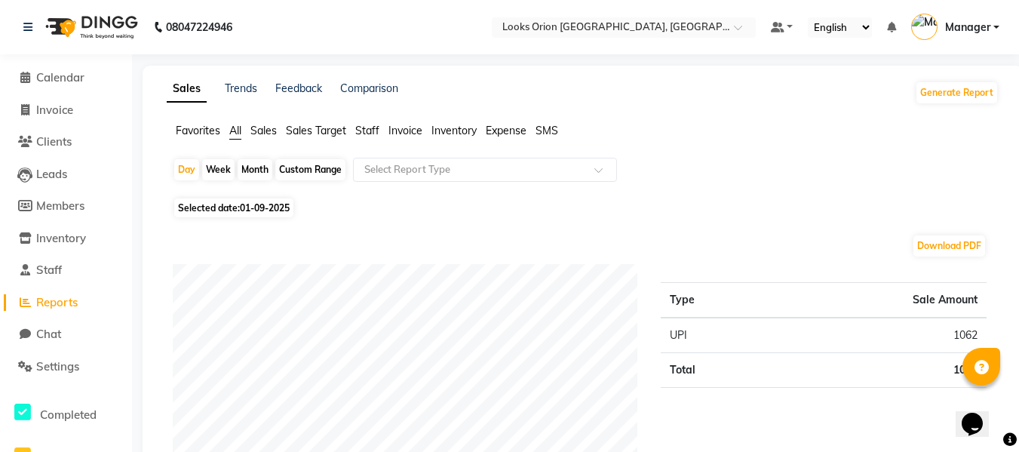
click at [255, 126] on span "Sales" at bounding box center [263, 131] width 26 height 14
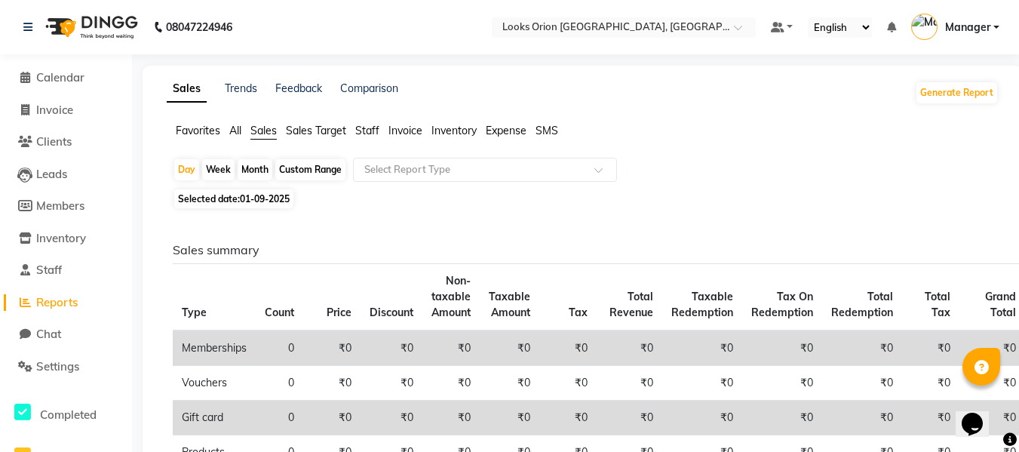
drag, startPoint x: 580, startPoint y: 204, endPoint x: 299, endPoint y: 133, distance: 290.3
click at [299, 133] on span "Sales Target" at bounding box center [316, 131] width 60 height 14
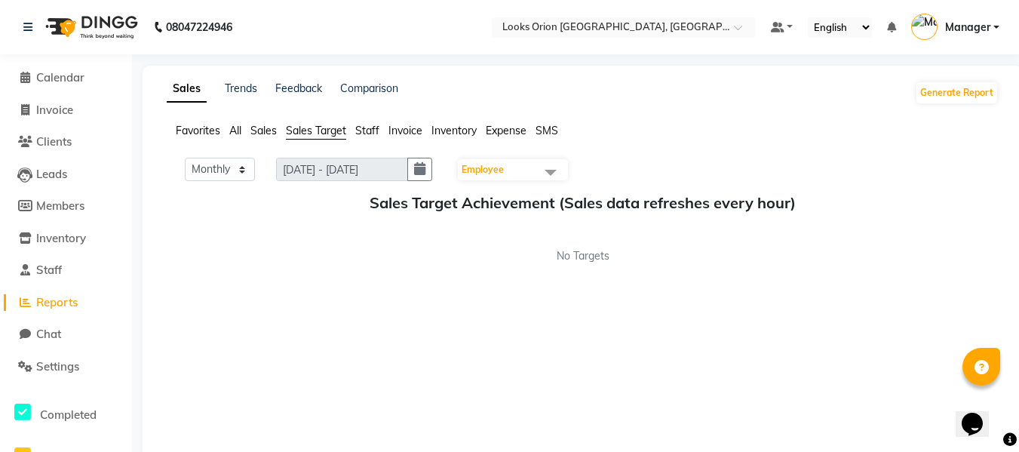
click at [362, 135] on span "Staff" at bounding box center [367, 131] width 24 height 14
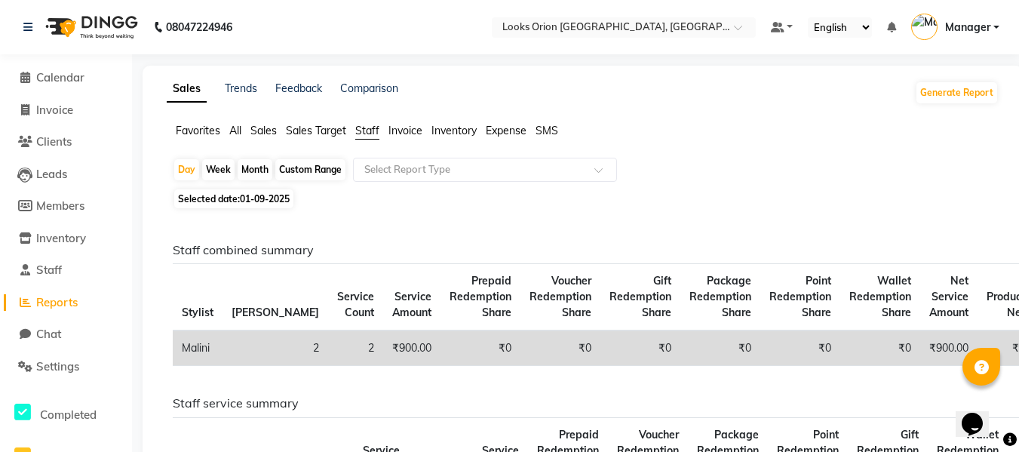
click at [394, 133] on span "Invoice" at bounding box center [405, 131] width 34 height 14
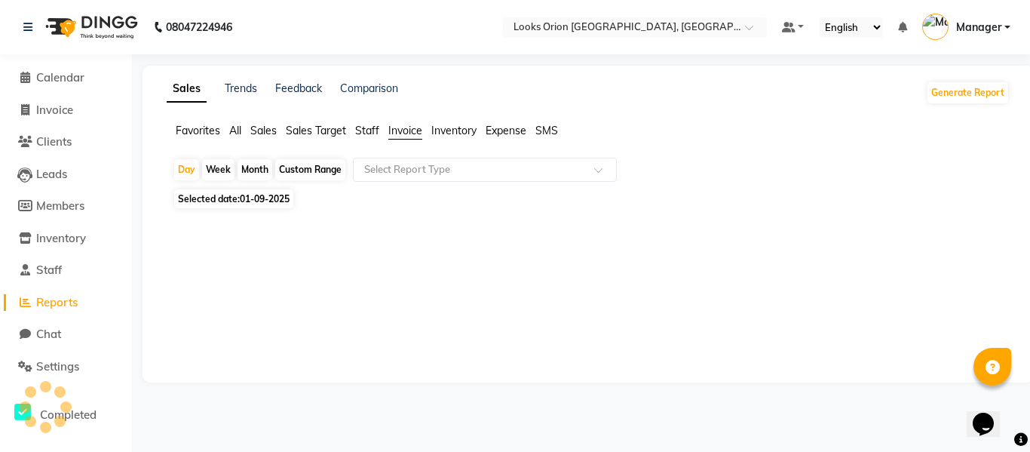
click at [470, 124] on span "Inventory" at bounding box center [453, 131] width 45 height 14
click at [499, 132] on span "Expense" at bounding box center [506, 131] width 41 height 14
click at [547, 125] on span "SMS" at bounding box center [546, 131] width 23 height 14
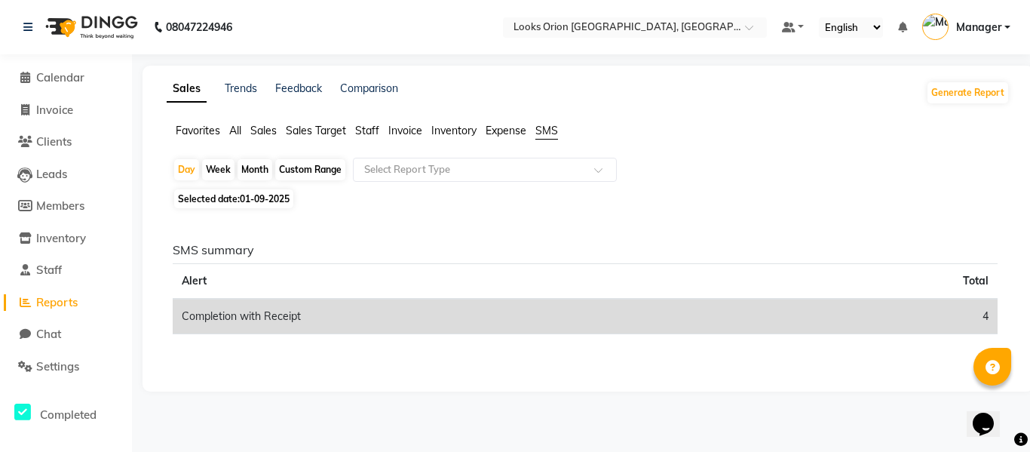
click at [183, 134] on span "Favorites" at bounding box center [198, 131] width 44 height 14
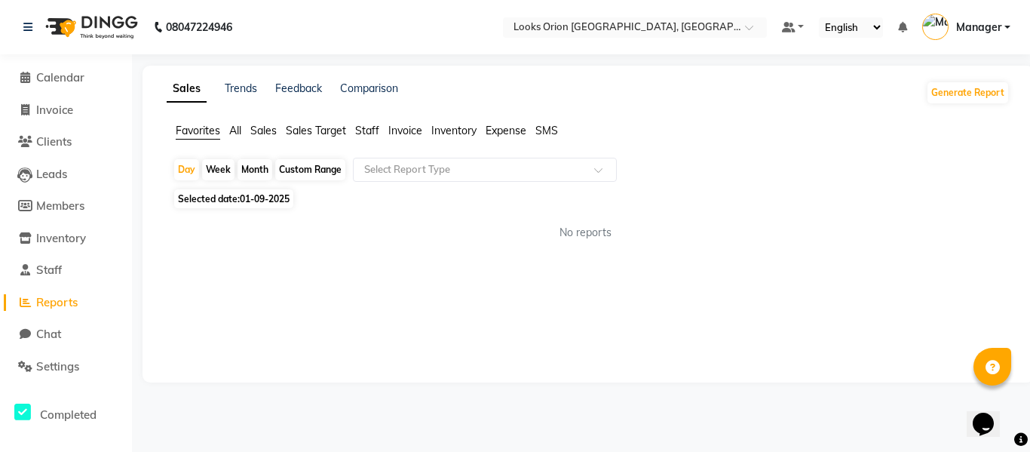
drag, startPoint x: 82, startPoint y: 234, endPoint x: 330, endPoint y: 346, distance: 271.7
click at [333, 348] on div "Sales Trends Feedback Comparison Generate Report Favorites All Sales Sales Targ…" at bounding box center [588, 224] width 891 height 317
click at [75, 367] on span "Settings" at bounding box center [57, 366] width 43 height 14
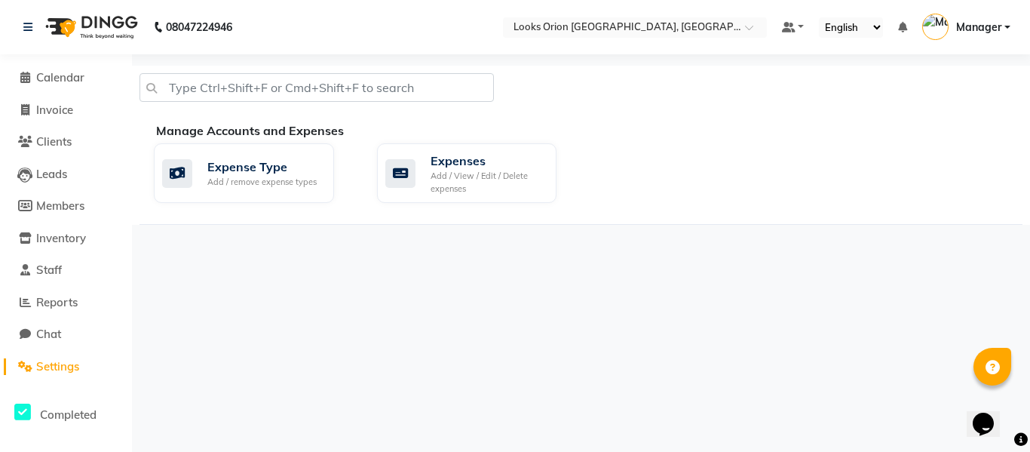
click at [68, 325] on li "Chat" at bounding box center [66, 334] width 132 height 32
click at [70, 330] on link "Chat" at bounding box center [66, 334] width 124 height 17
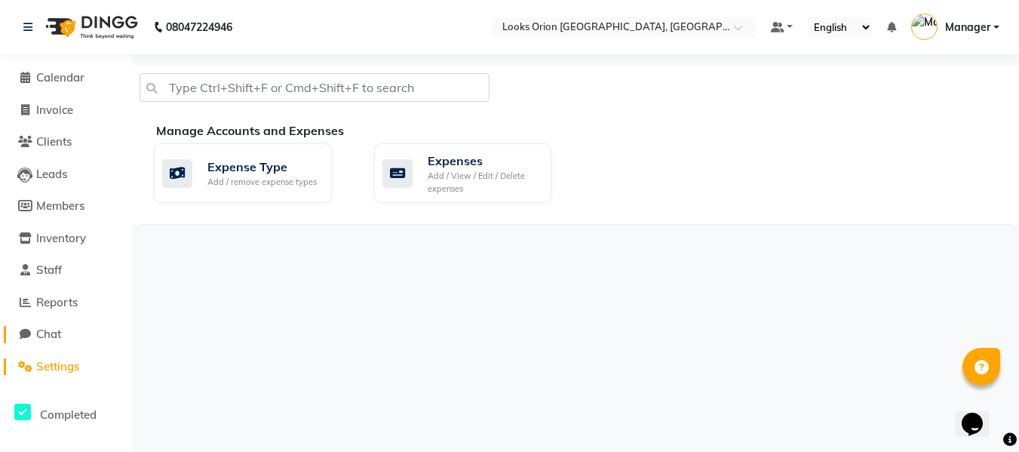
select select "100"
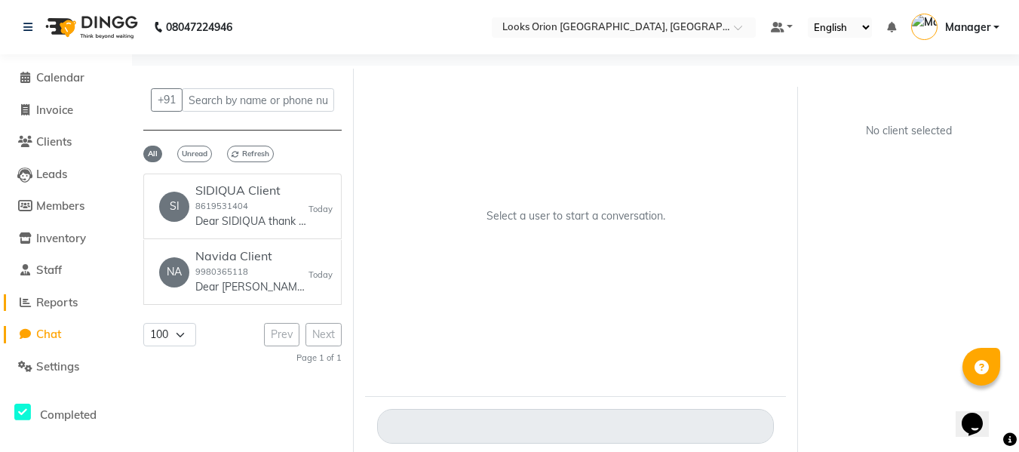
click at [60, 305] on span "Reports" at bounding box center [56, 302] width 41 height 14
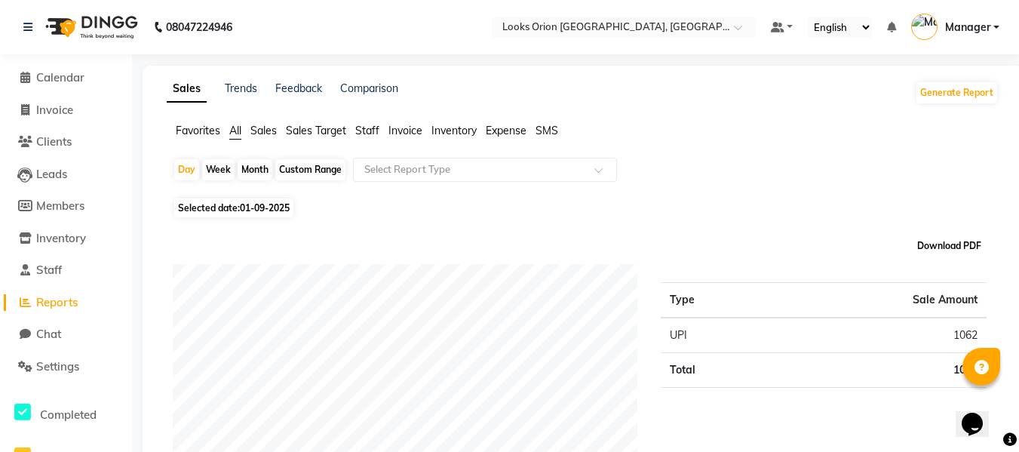
click at [963, 252] on button "Download PDF" at bounding box center [949, 245] width 72 height 21
click at [20, 26] on div "08047224946" at bounding box center [128, 27] width 232 height 42
click at [27, 24] on icon at bounding box center [27, 27] width 9 height 11
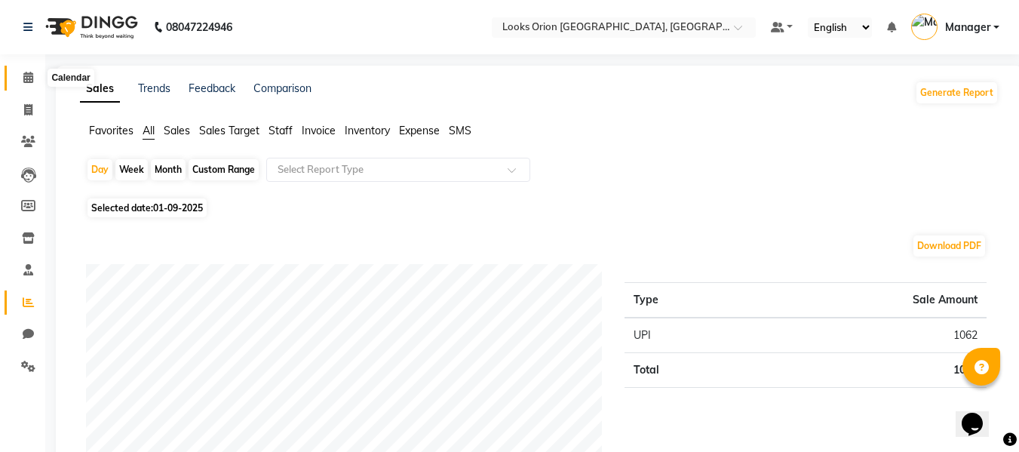
click at [28, 83] on span at bounding box center [28, 77] width 26 height 17
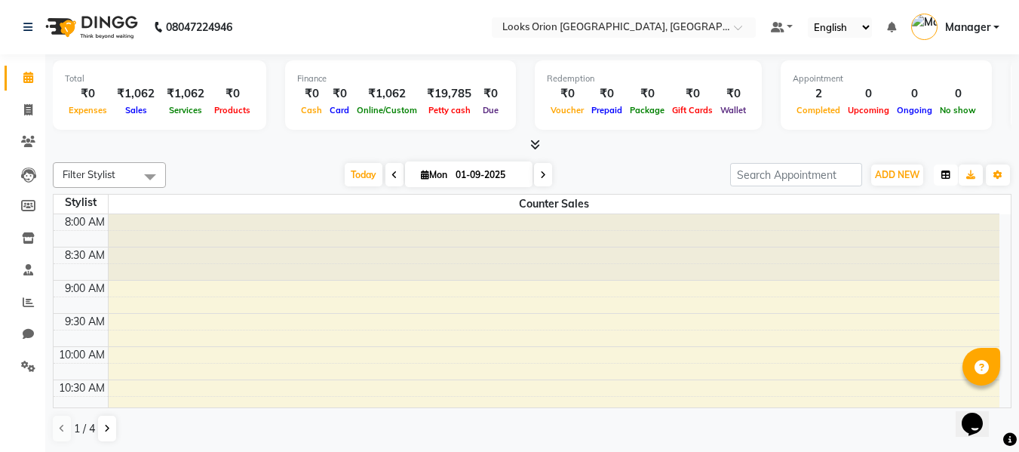
click at [943, 173] on icon "button" at bounding box center [945, 174] width 9 height 9
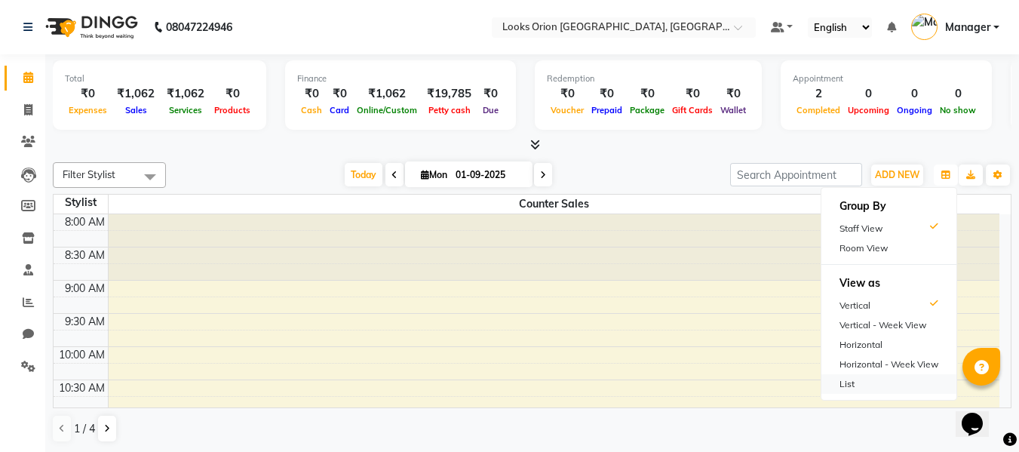
scroll to position [1, 0]
click at [871, 342] on div "Horizontal" at bounding box center [888, 344] width 135 height 20
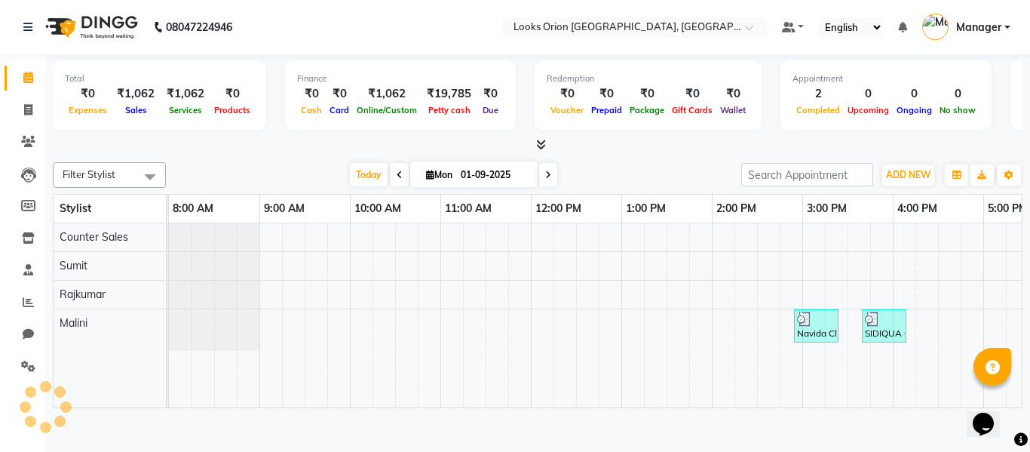
scroll to position [0, 324]
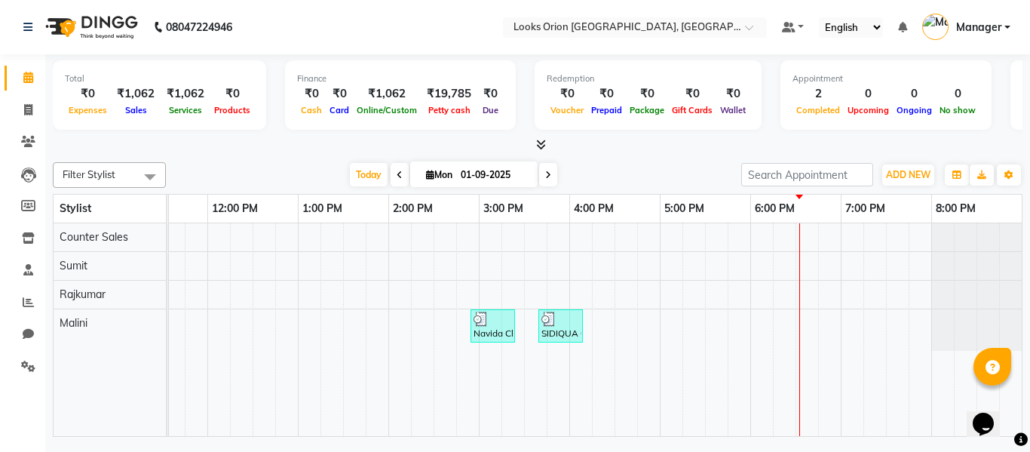
click at [391, 258] on div "Navida Client, TK01, 02:55 PM-03:25 PM, Premium Wax~Full Arms SIDIQUA Client, T…" at bounding box center [433, 329] width 1177 height 213
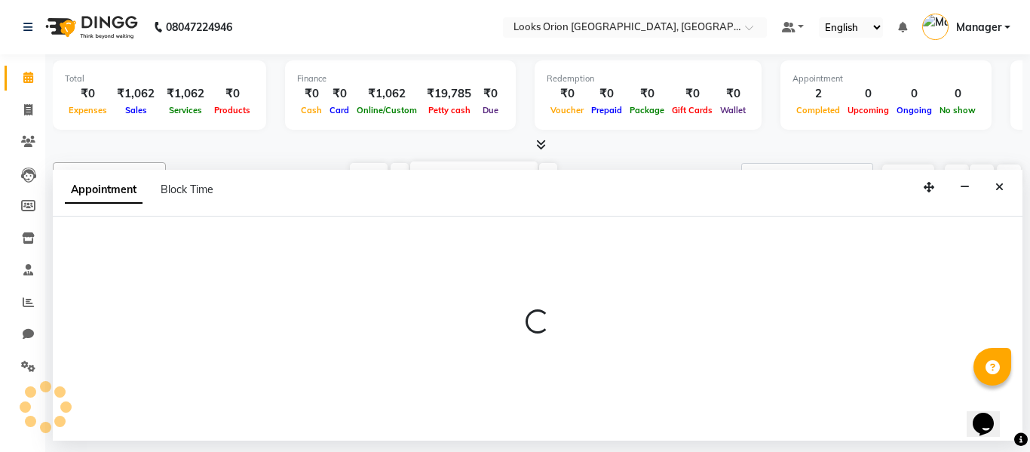
select select "90476"
select select "840"
select select "tentative"
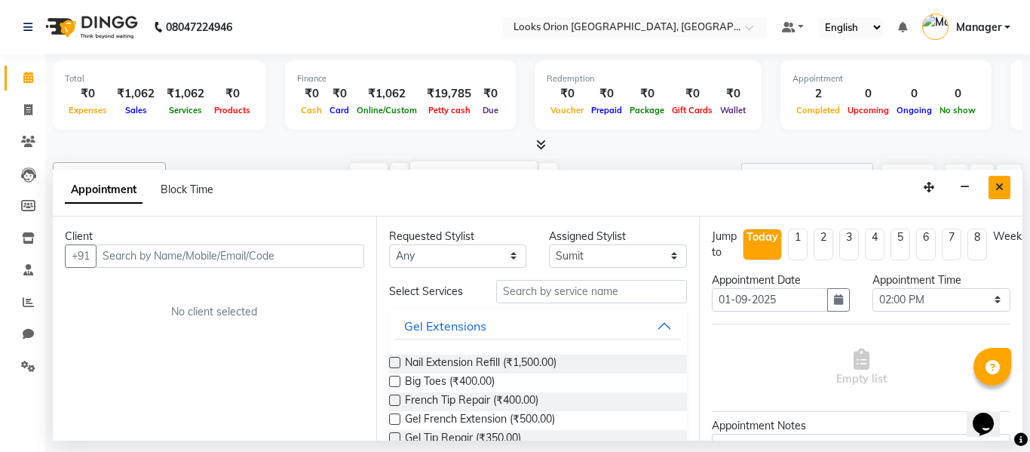
click at [1003, 189] on icon "Close" at bounding box center [1000, 187] width 8 height 11
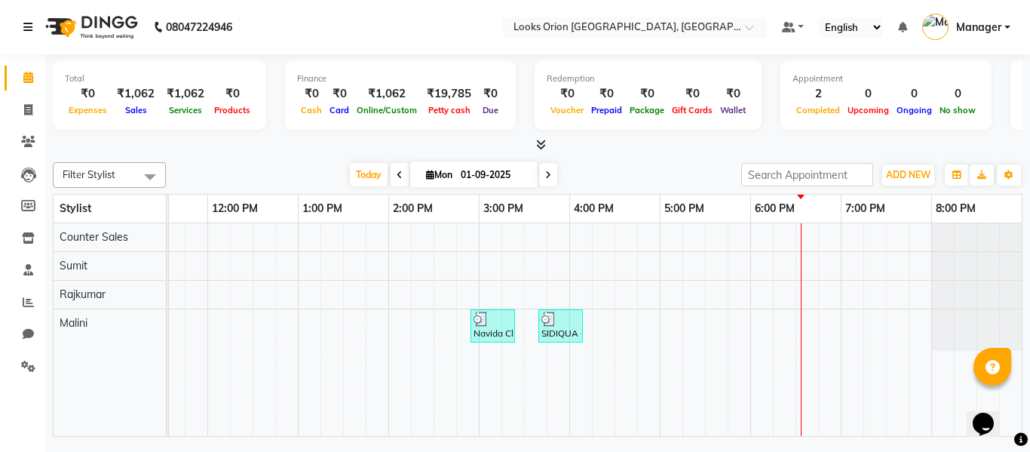
click at [25, 22] on icon at bounding box center [27, 27] width 9 height 11
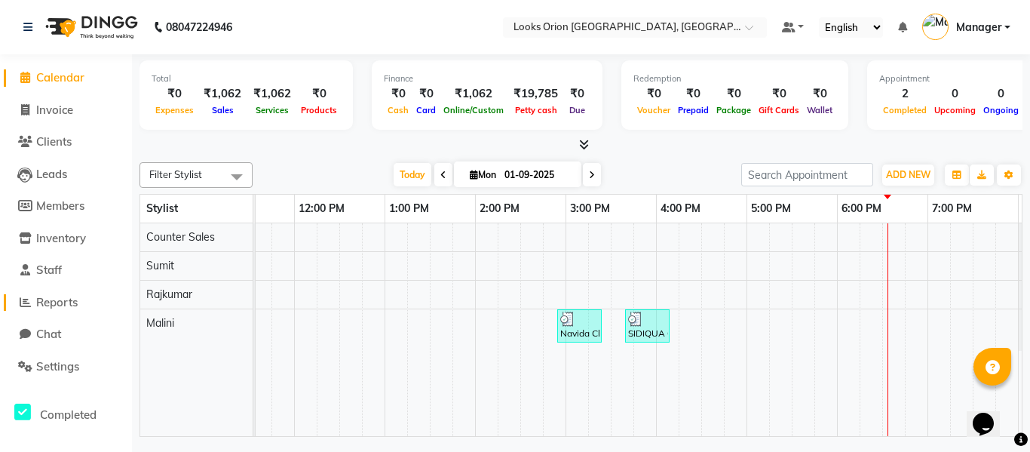
click at [58, 303] on span "Reports" at bounding box center [56, 302] width 41 height 14
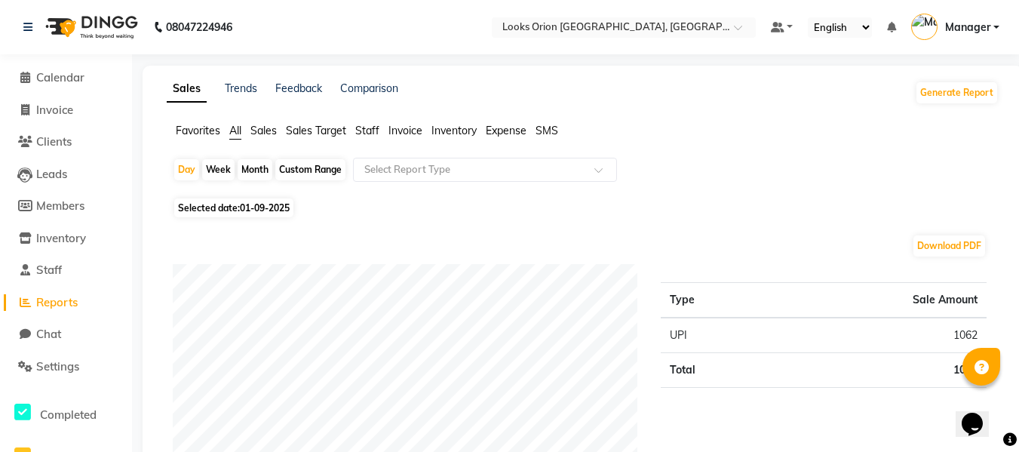
click at [265, 209] on span "01-09-2025" at bounding box center [265, 207] width 50 height 11
select select "9"
select select "2025"
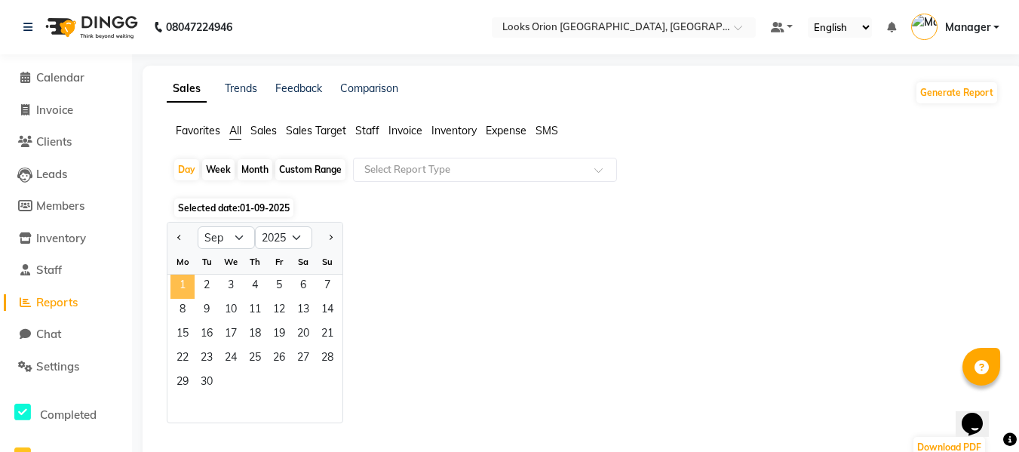
click at [183, 291] on span "1" at bounding box center [182, 287] width 24 height 24
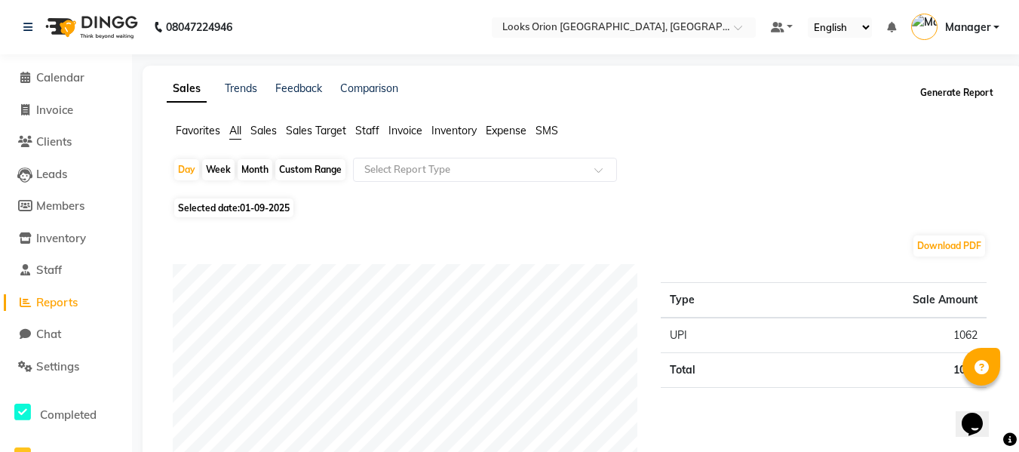
click at [956, 91] on button "Generate Report" at bounding box center [956, 92] width 81 height 21
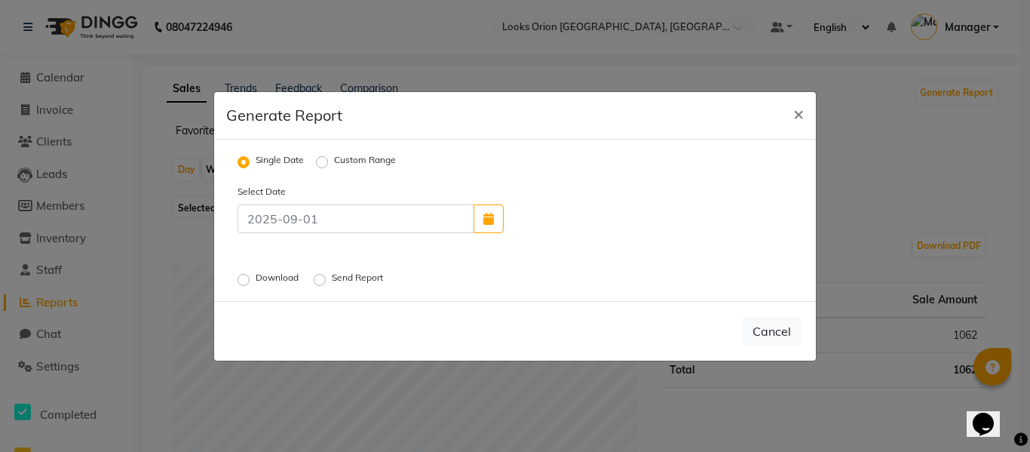
click at [256, 278] on label "Download" at bounding box center [279, 280] width 46 height 18
click at [244, 278] on input "Download" at bounding box center [246, 279] width 11 height 11
radio input "true"
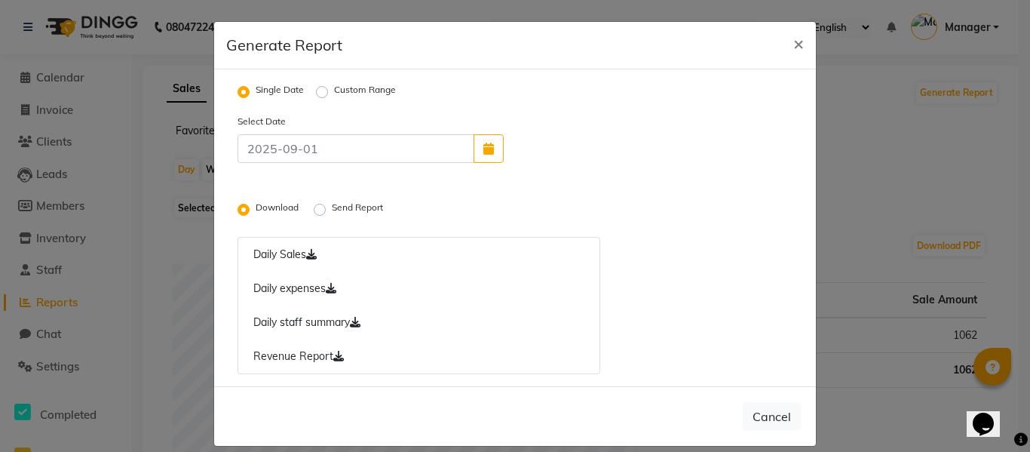
click at [332, 211] on label "Send Report" at bounding box center [359, 210] width 54 height 18
click at [319, 211] on input "Send Report" at bounding box center [322, 209] width 11 height 11
radio input "true"
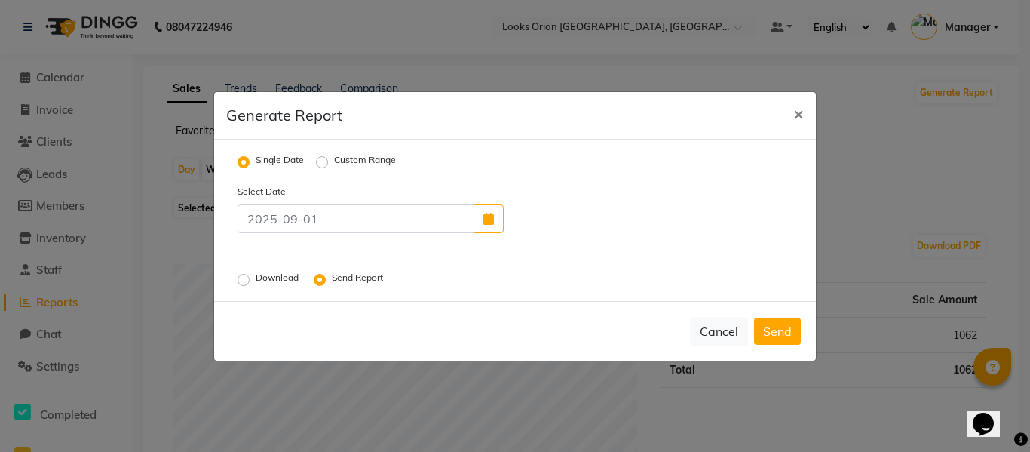
click at [256, 275] on label "Download" at bounding box center [279, 280] width 46 height 18
click at [241, 275] on input "Download" at bounding box center [246, 279] width 11 height 11
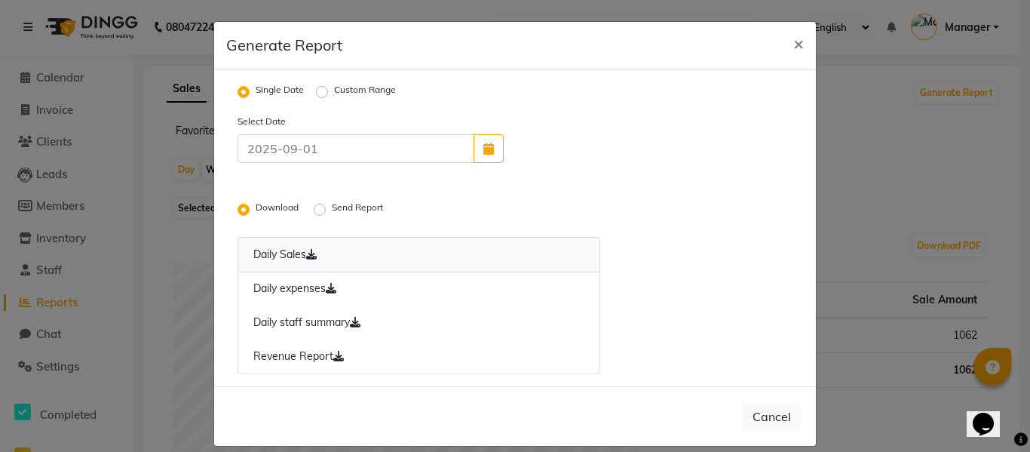
click at [308, 256] on icon at bounding box center [311, 254] width 11 height 11
click at [330, 285] on icon at bounding box center [331, 288] width 11 height 11
click at [360, 324] on link "Daily staff summary" at bounding box center [419, 322] width 363 height 35
click at [333, 359] on icon at bounding box center [338, 356] width 11 height 11
click at [317, 253] on link "Daily Sales" at bounding box center [419, 254] width 363 height 35
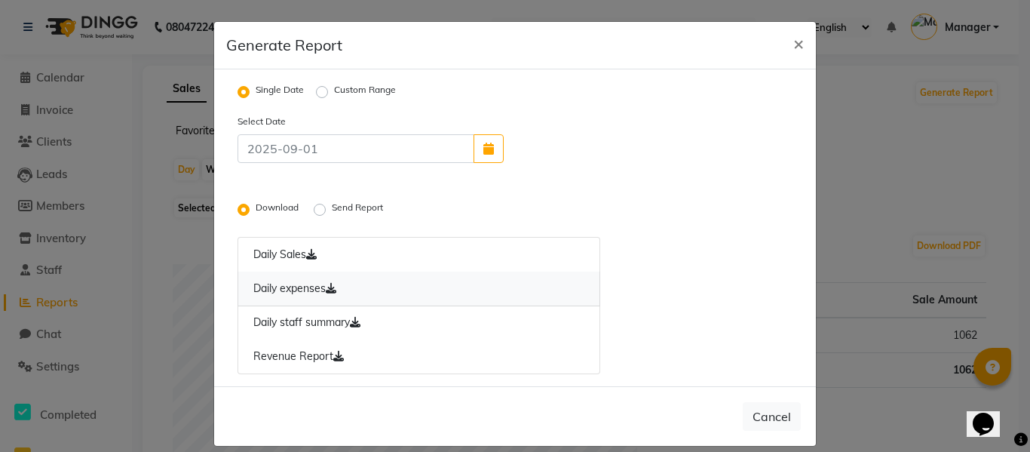
click at [330, 288] on icon at bounding box center [331, 288] width 11 height 11
click at [354, 323] on icon at bounding box center [355, 322] width 11 height 11
drag, startPoint x: 334, startPoint y: 359, endPoint x: 874, endPoint y: 186, distance: 566.9
click at [345, 360] on link "Revenue Report" at bounding box center [419, 356] width 363 height 35
click at [767, 417] on button "Cancel" at bounding box center [772, 416] width 58 height 29
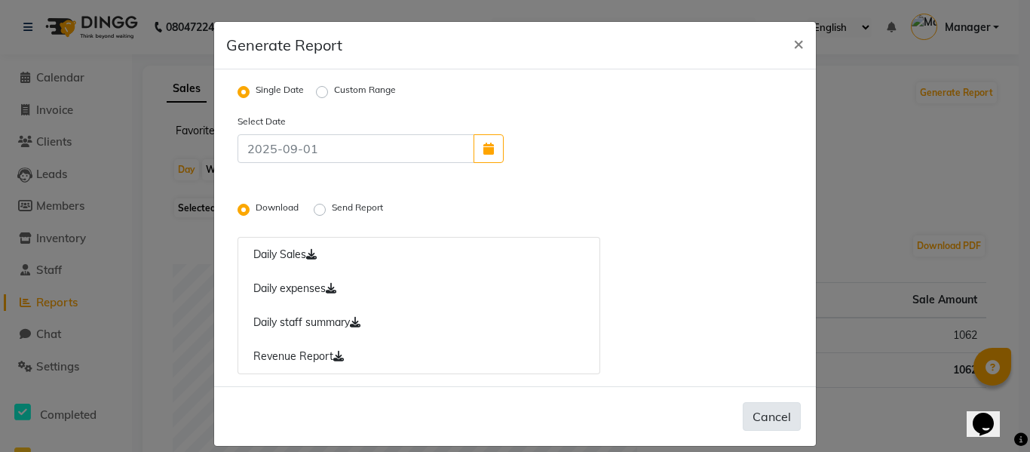
radio input "false"
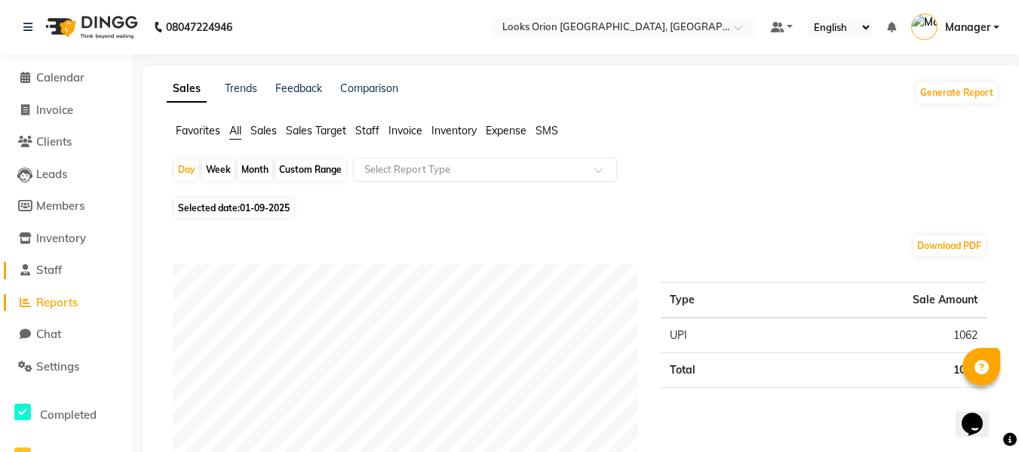
click at [51, 271] on span "Staff" at bounding box center [49, 269] width 26 height 14
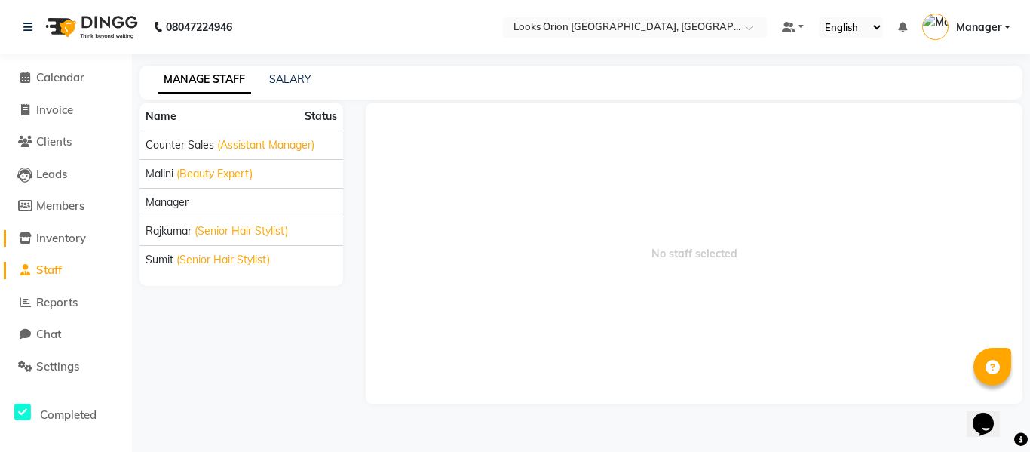
click at [44, 231] on span "Inventory" at bounding box center [61, 238] width 50 height 14
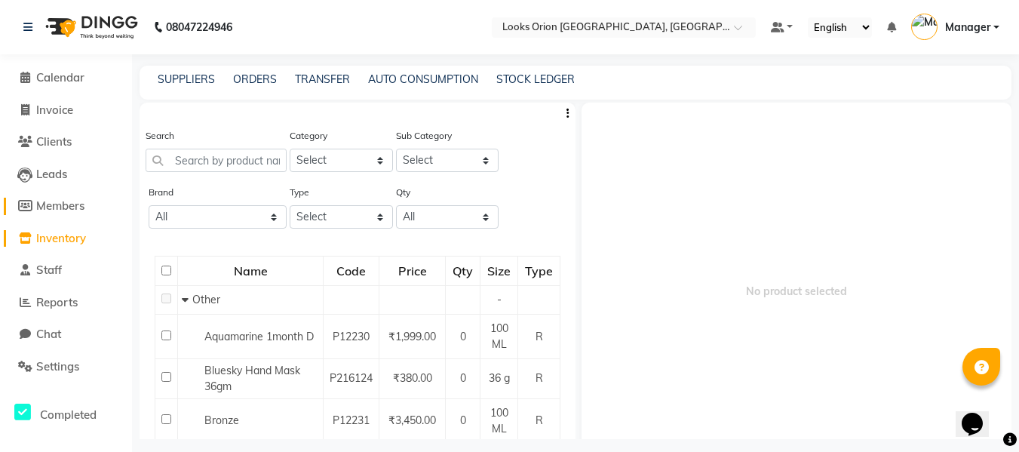
click at [60, 204] on span "Members" at bounding box center [60, 205] width 48 height 14
select select
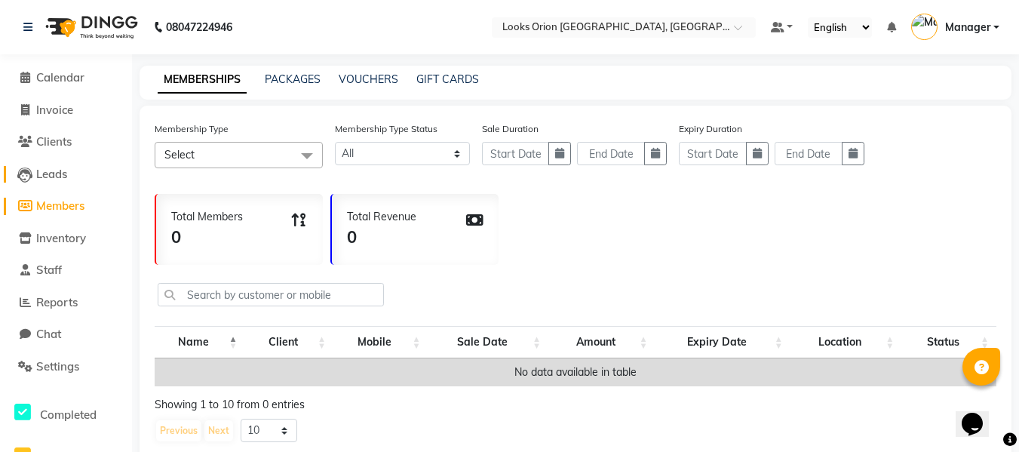
click at [58, 171] on span "Leads" at bounding box center [51, 174] width 31 height 14
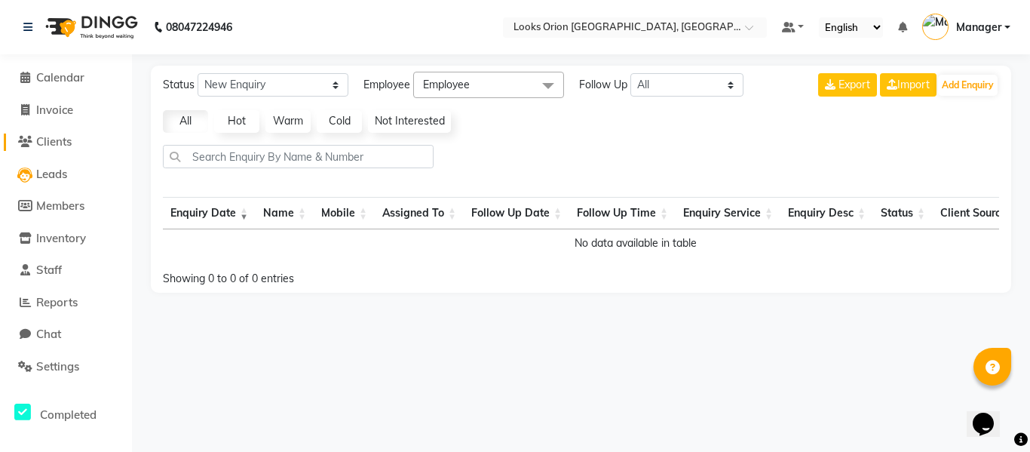
click at [69, 148] on span "Clients" at bounding box center [53, 141] width 35 height 14
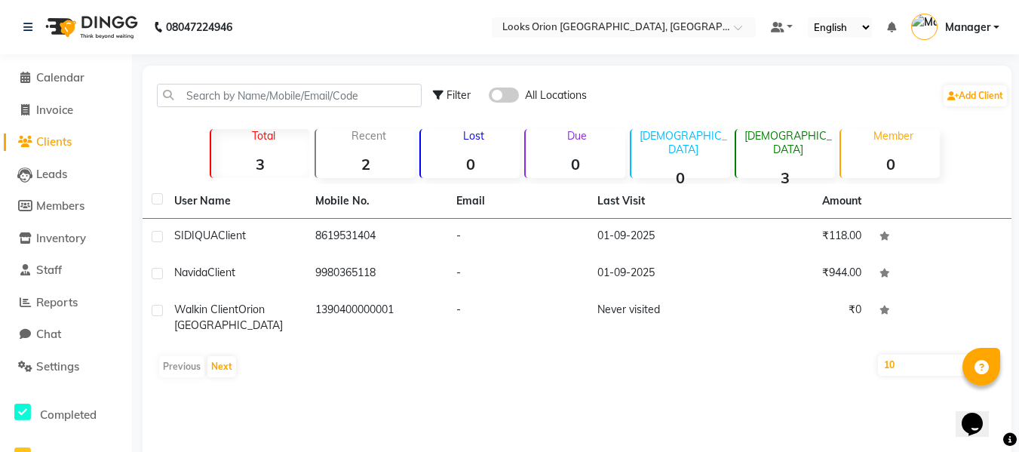
click at [77, 119] on li "Invoice" at bounding box center [66, 110] width 132 height 32
click at [73, 115] on span "Invoice" at bounding box center [54, 110] width 37 height 14
select select "service"
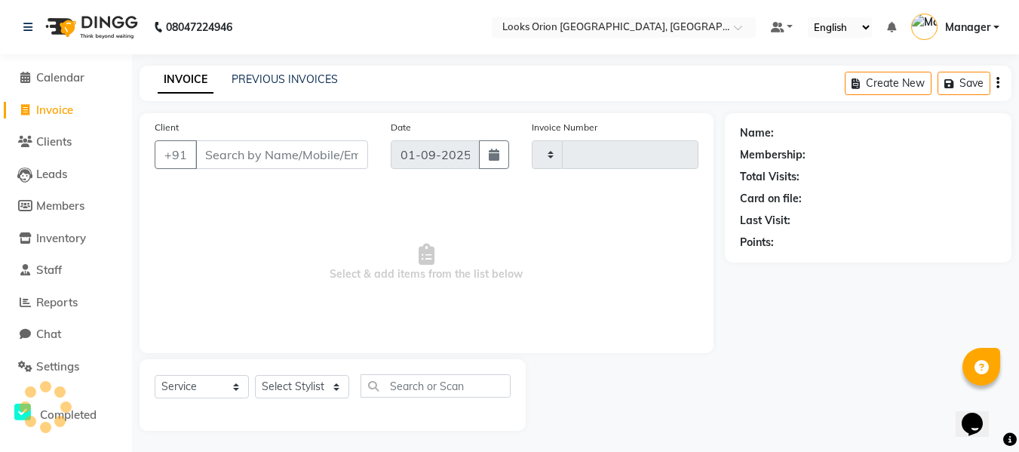
type input "0755"
select select "8943"
click at [60, 82] on span "Calendar" at bounding box center [60, 76] width 48 height 14
